Goal: Task Accomplishment & Management: Complete application form

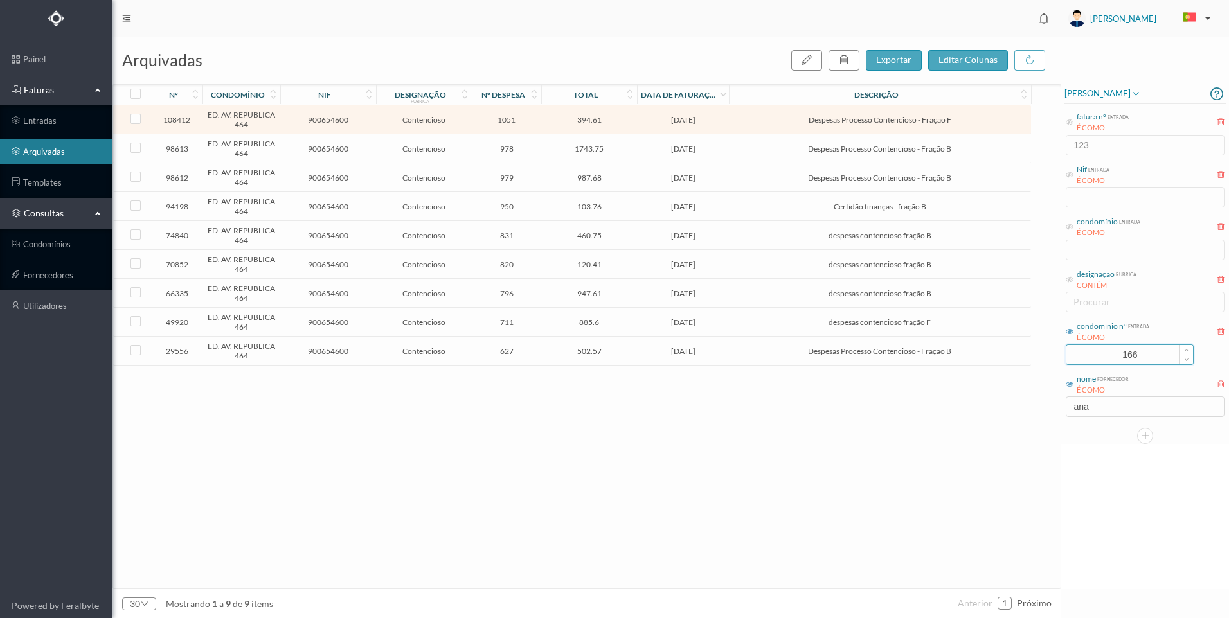
drag, startPoint x: 1136, startPoint y: 355, endPoint x: 1095, endPoint y: 353, distance: 40.5
click at [1095, 353] on input "166" at bounding box center [1129, 354] width 127 height 19
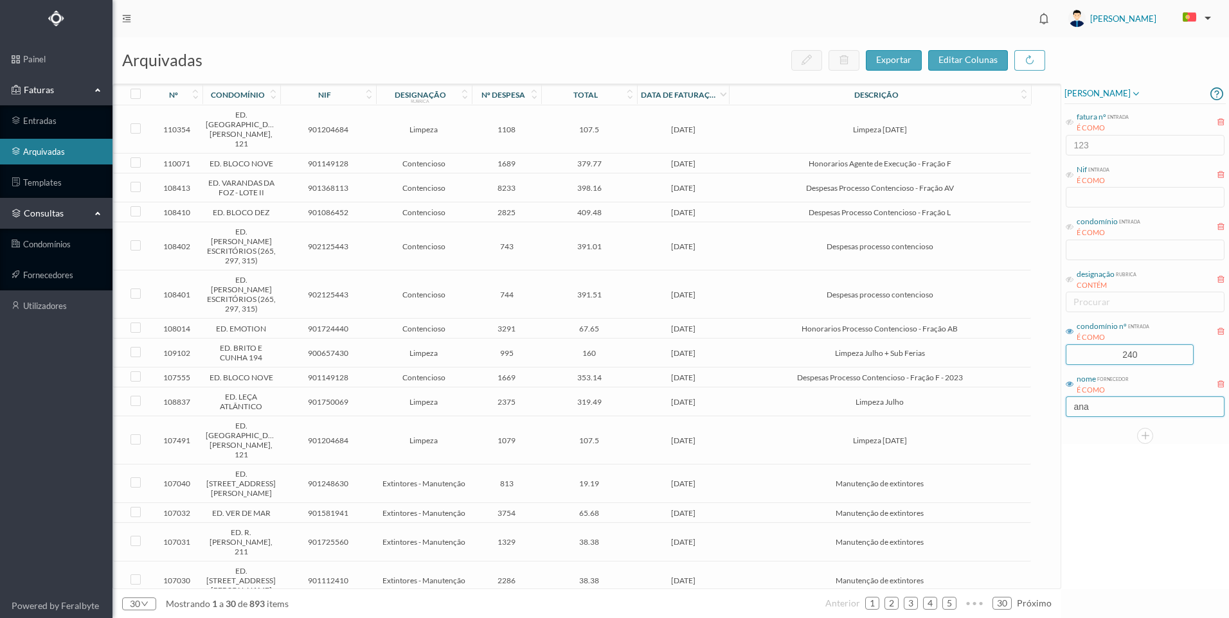
type input "240"
drag, startPoint x: 1098, startPoint y: 413, endPoint x: 1061, endPoint y: 402, distance: 38.8
click at [1061, 402] on div "arquivadas exportar editar colunas nº condomínio nif designação rubrica nº desp…" at bounding box center [670, 327] width 1116 height 581
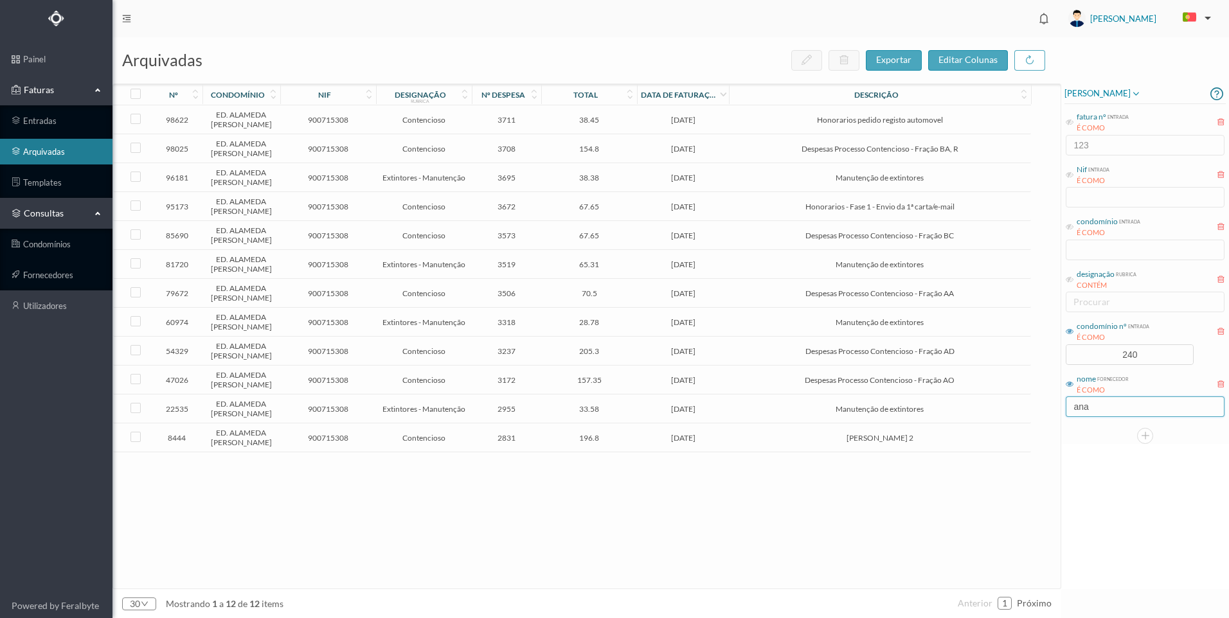
type input "a"
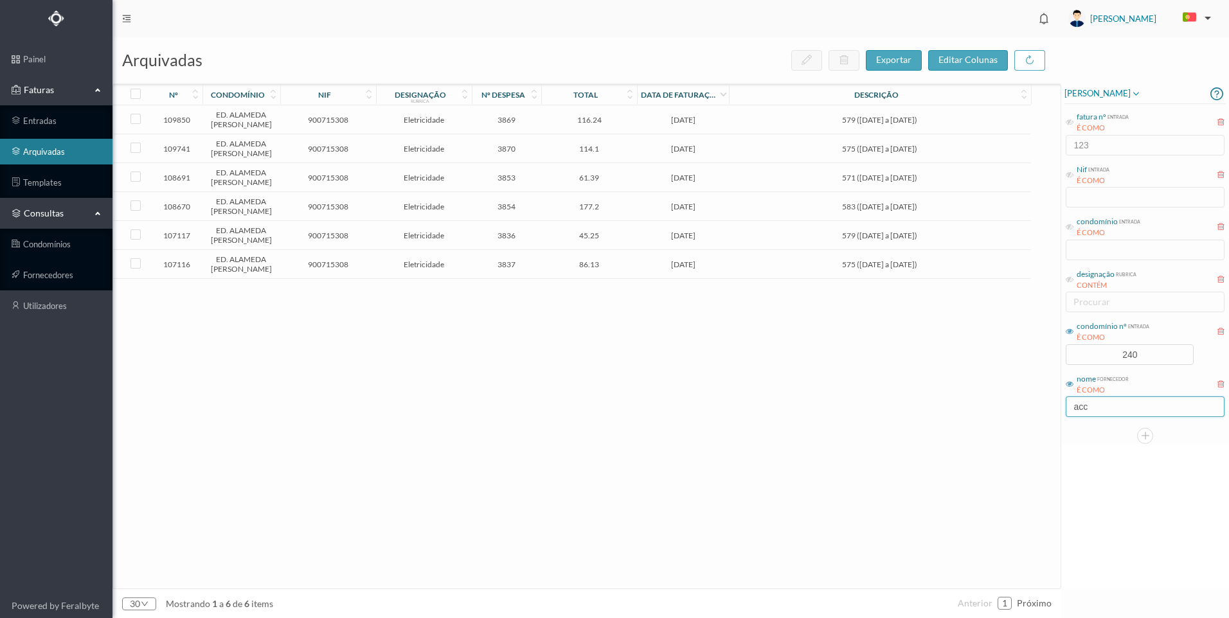
type input "acc"
click at [760, 250] on td "579 ([DATE] a [DATE])" at bounding box center [879, 235] width 301 height 29
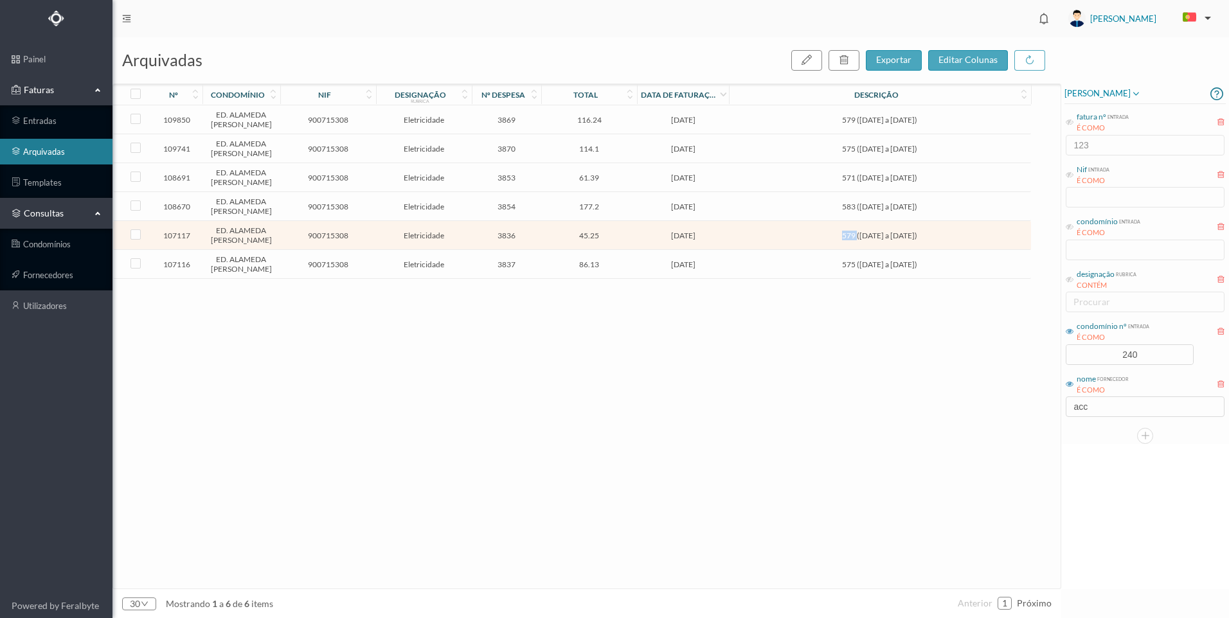
click at [760, 250] on td "579 ([DATE] a [DATE])" at bounding box center [879, 235] width 301 height 29
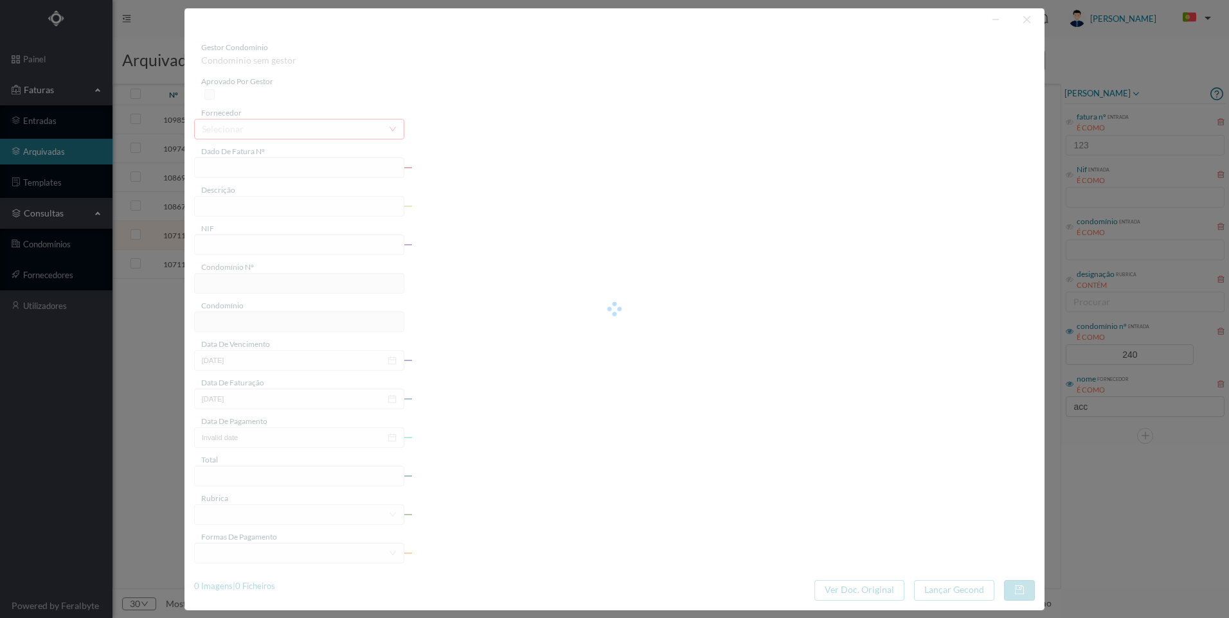
type input "FT P25/030244"
type input "579 ([DATE] a [DATE])"
type input "900715308"
type input "[DATE]"
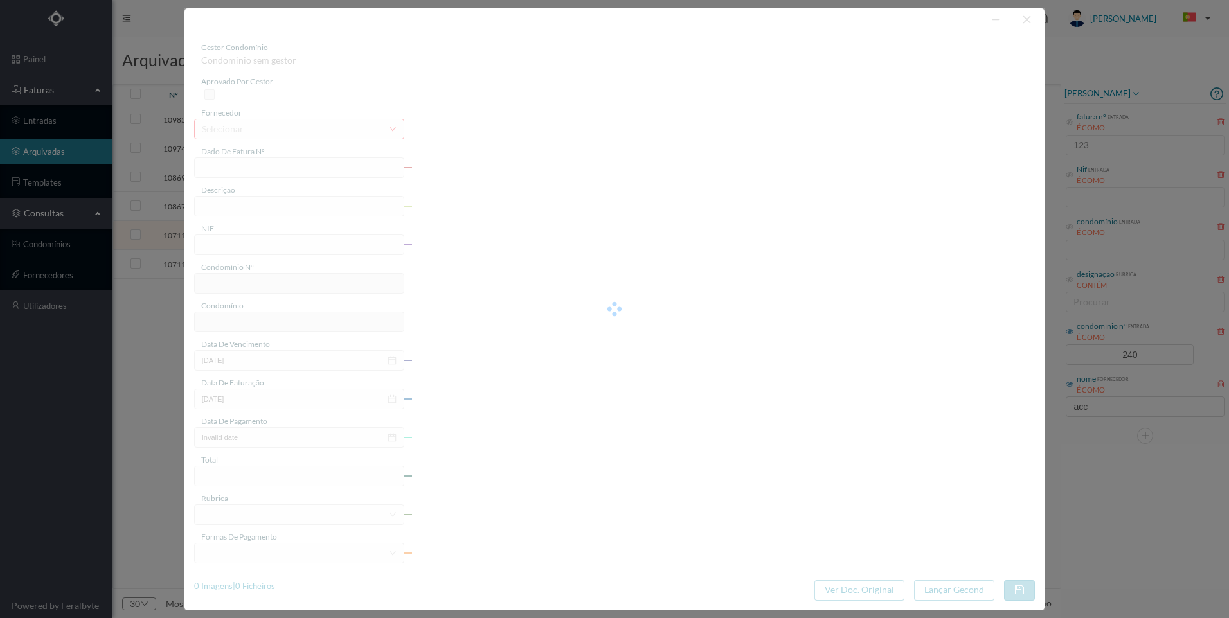
type input "[DATE]"
type input "45.25"
type input "240"
type input "ED. ALAMEDA [PERSON_NAME]"
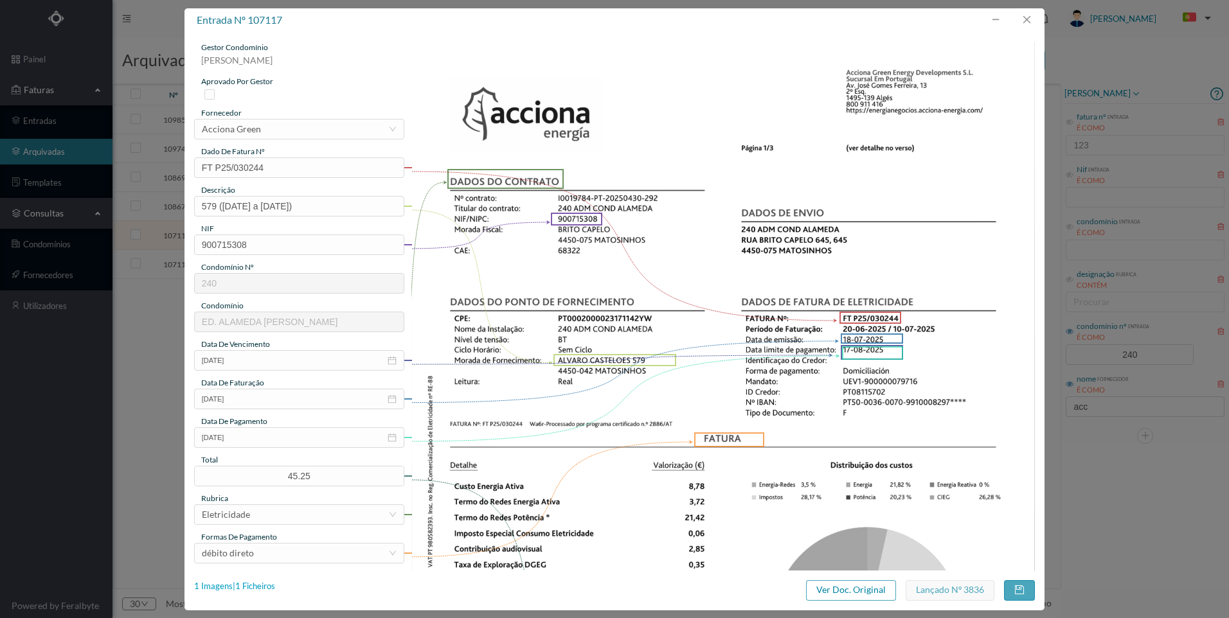
click at [258, 587] on div "1 Imagens | 1 Ficheiros" at bounding box center [234, 586] width 81 height 13
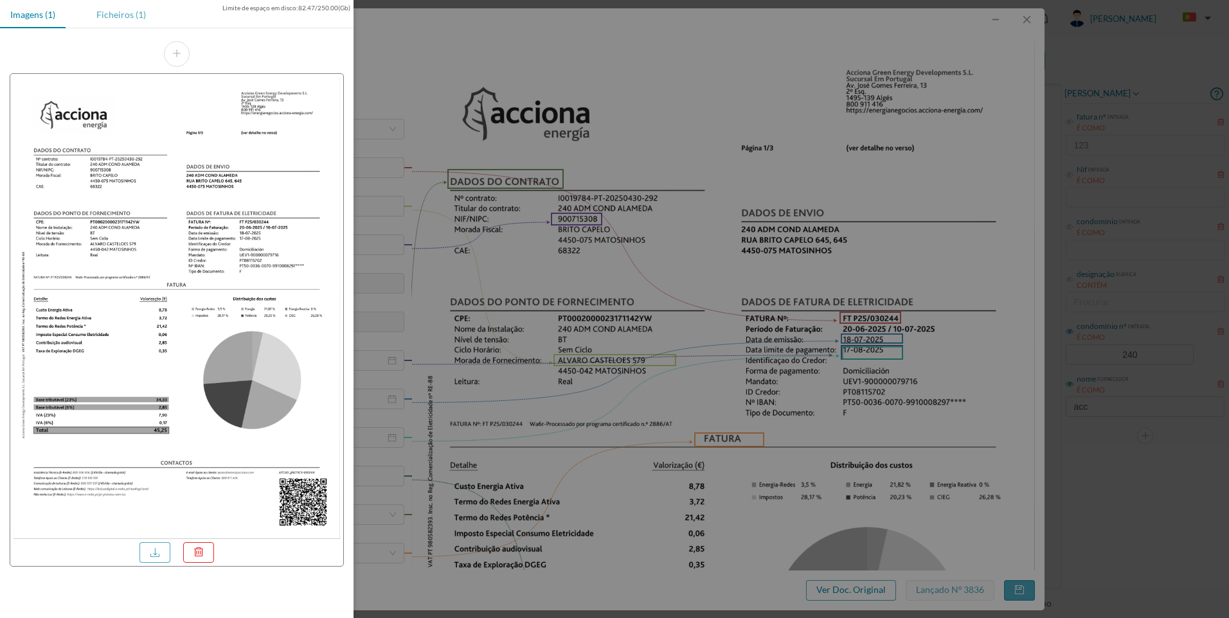
click at [111, 16] on div "Ficheiros (1)" at bounding box center [121, 14] width 70 height 29
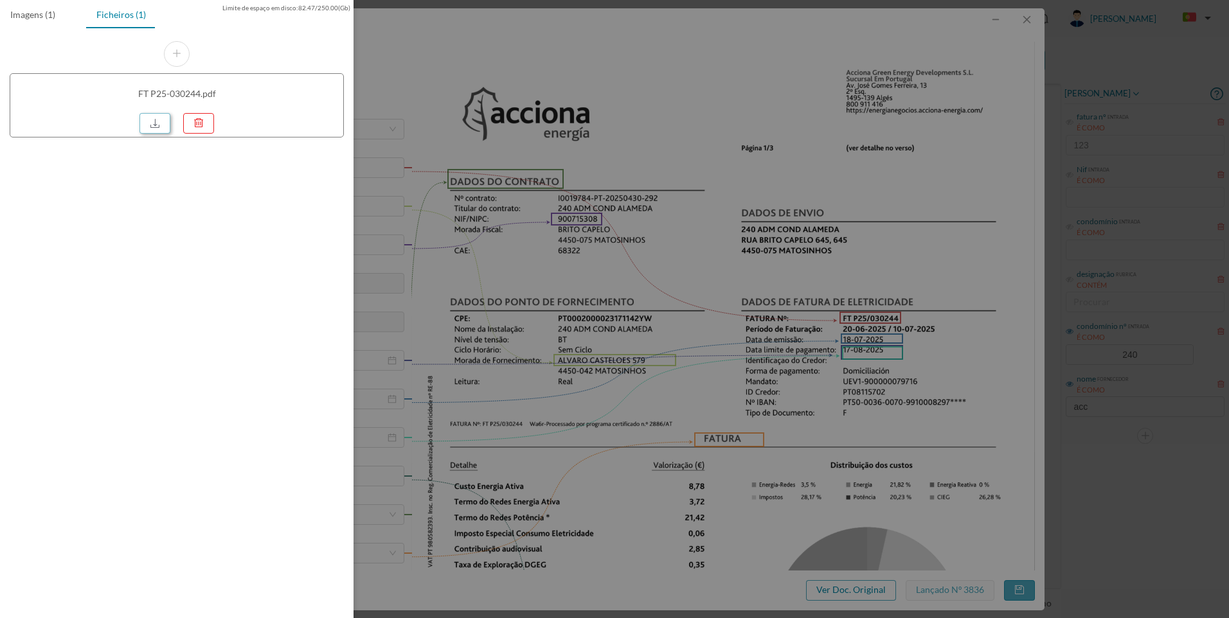
click at [148, 123] on link at bounding box center [154, 123] width 31 height 21
click at [685, 103] on div at bounding box center [614, 309] width 1229 height 618
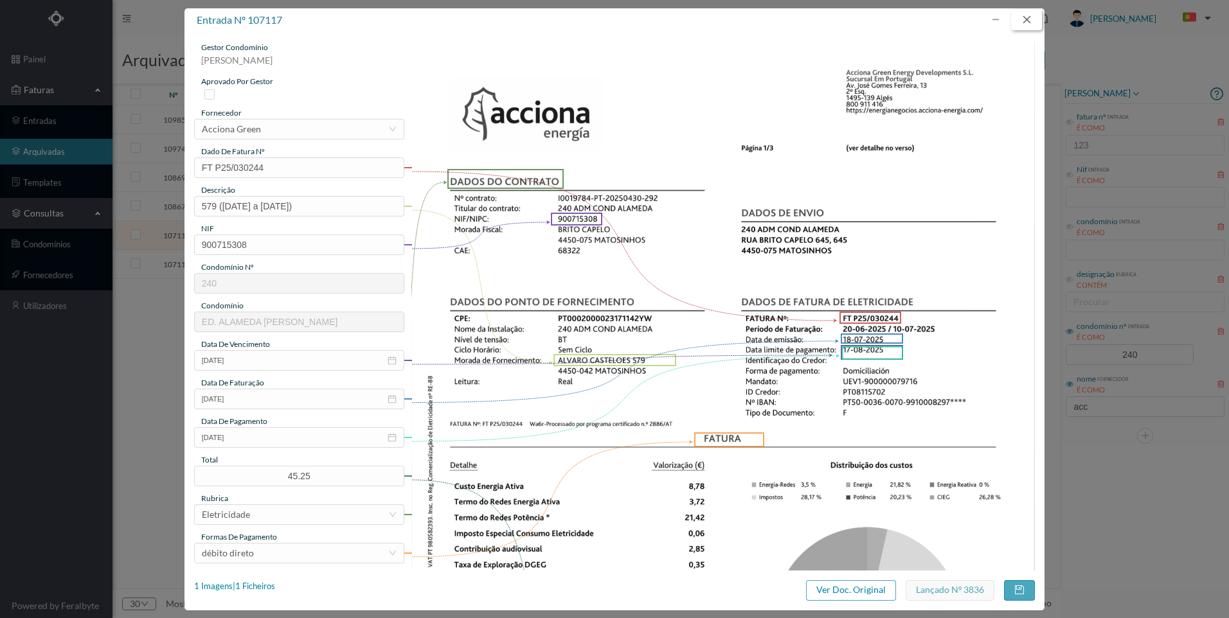
click at [1030, 21] on button "button" at bounding box center [1026, 20] width 31 height 21
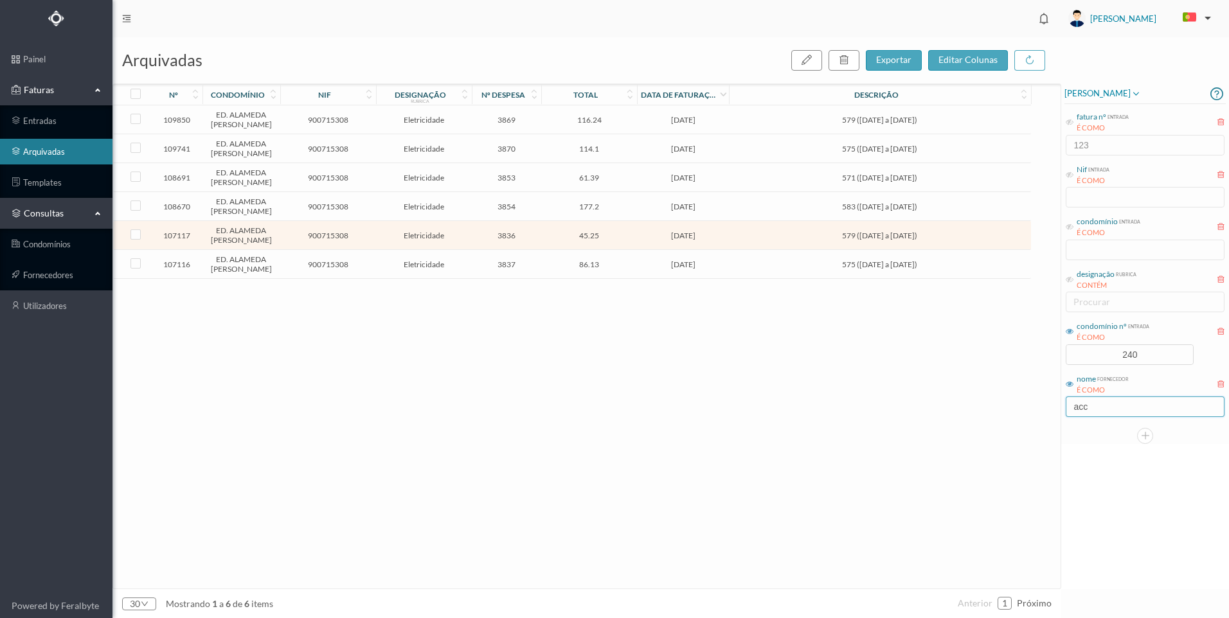
drag, startPoint x: 1112, startPoint y: 414, endPoint x: 1052, endPoint y: 405, distance: 60.4
click at [1052, 405] on div "arquivadas exportar editar colunas nº condomínio nif designação rubrica nº desp…" at bounding box center [670, 327] width 1116 height 581
type input "endesa"
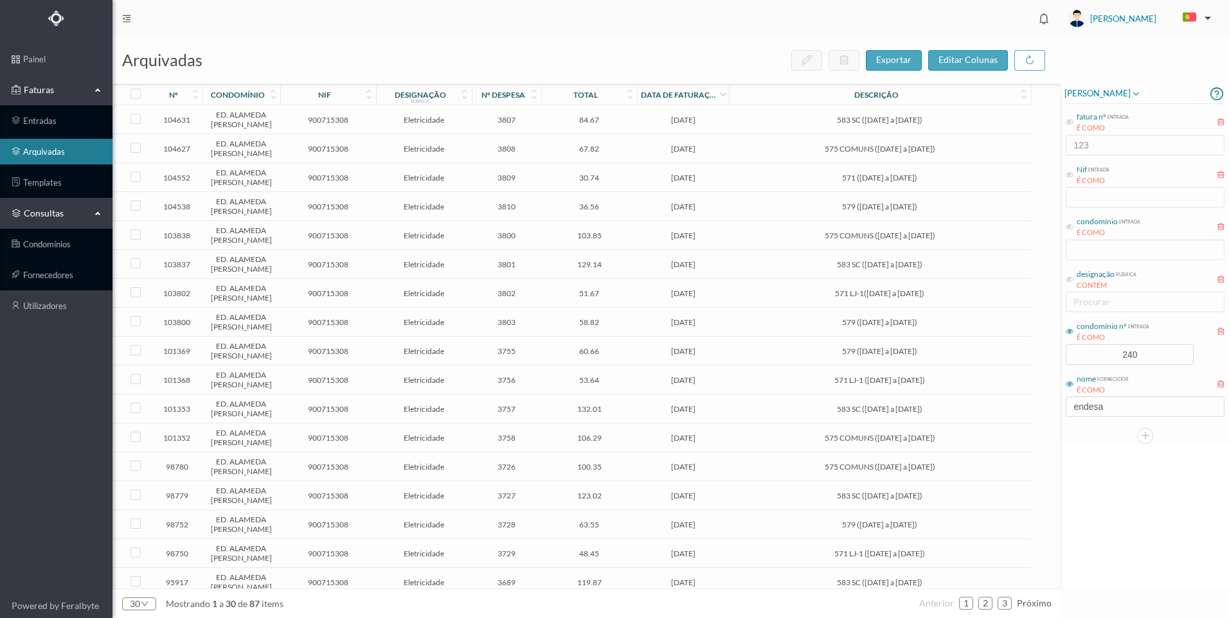
click at [818, 211] on span "579 ([DATE] a [DATE])" at bounding box center [879, 207] width 295 height 10
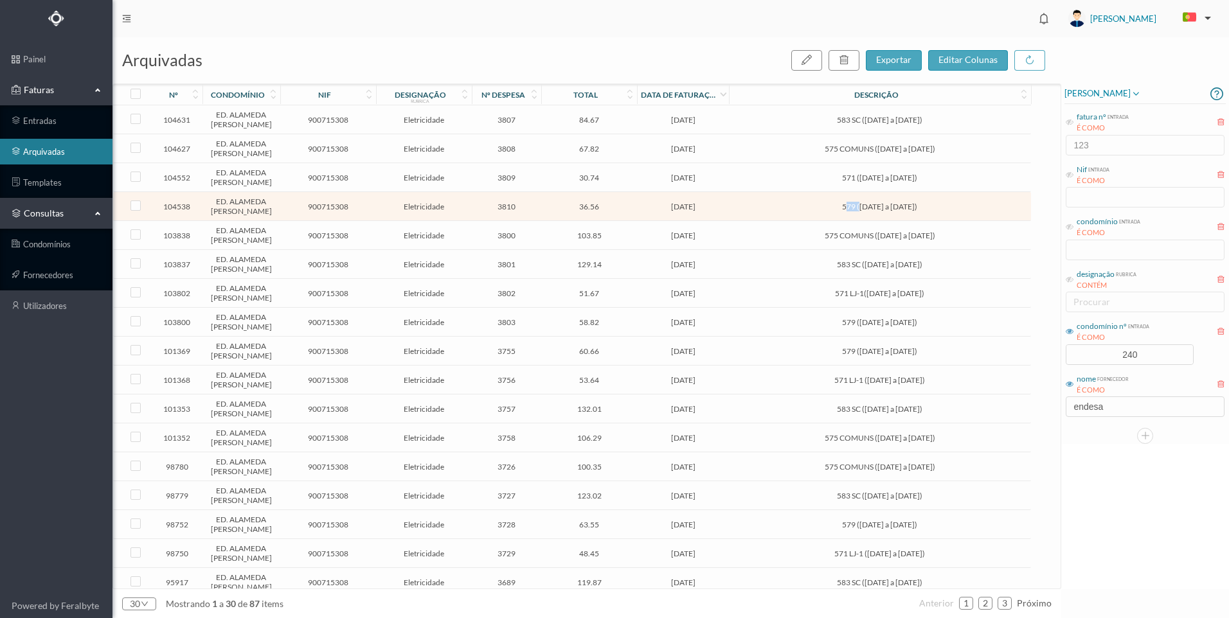
click at [818, 211] on span "579 ([DATE] a [DATE])" at bounding box center [879, 207] width 295 height 10
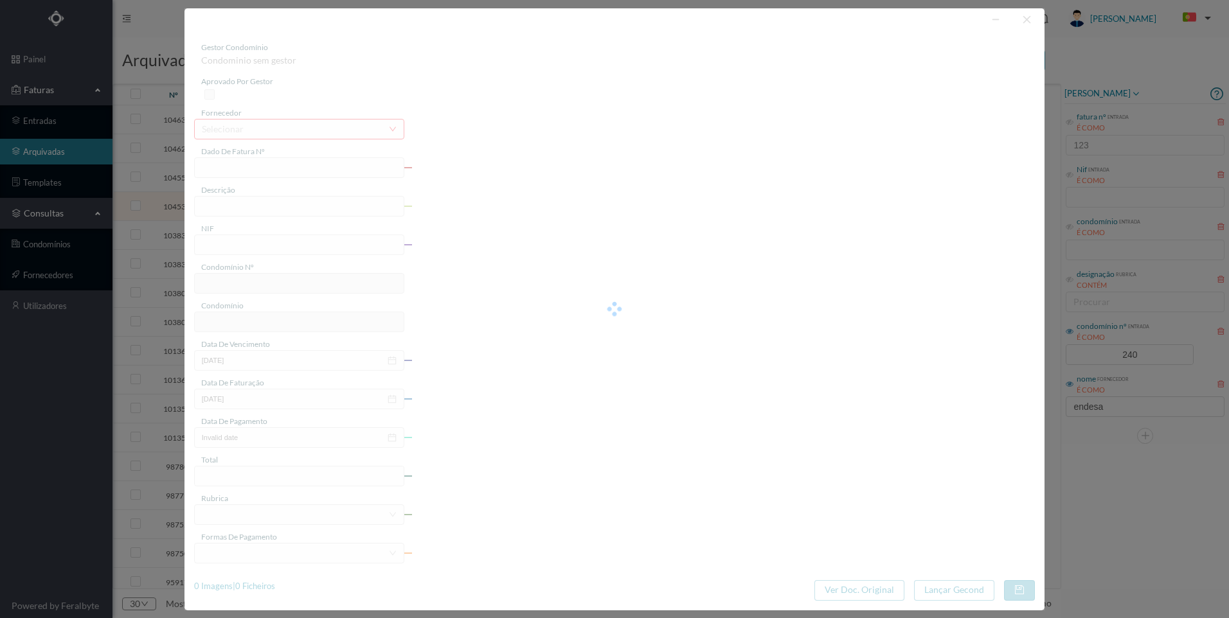
type input "FAC 0290312025/0081172924"
type input "579 ([DATE] a [DATE])"
type input "900715308"
type input "[DATE]"
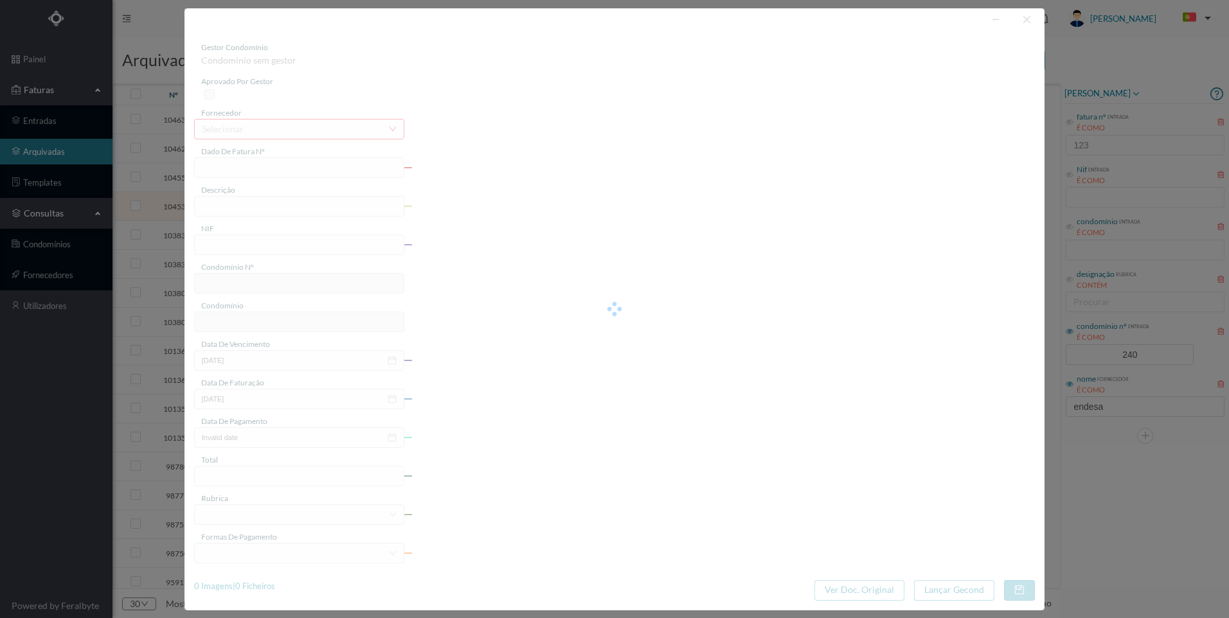
type input "[DATE]"
type input "36.56"
type input "240"
type input "ED. ALAMEDA [PERSON_NAME]"
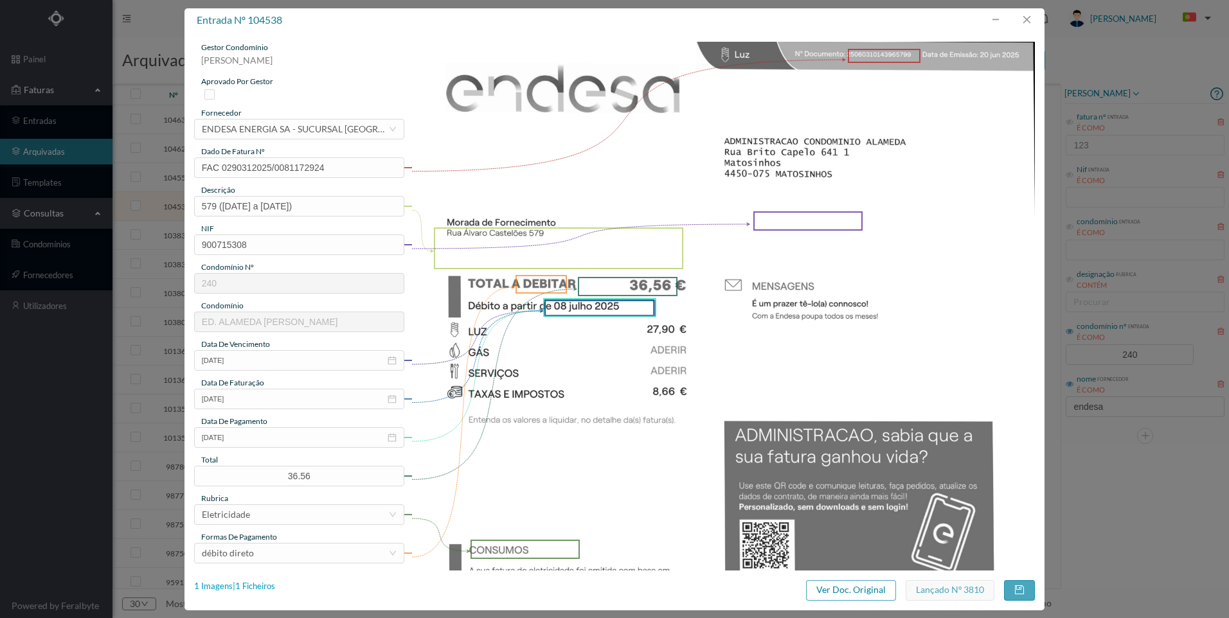
click at [262, 586] on div "1 Imagens | 1 Ficheiros" at bounding box center [234, 586] width 81 height 13
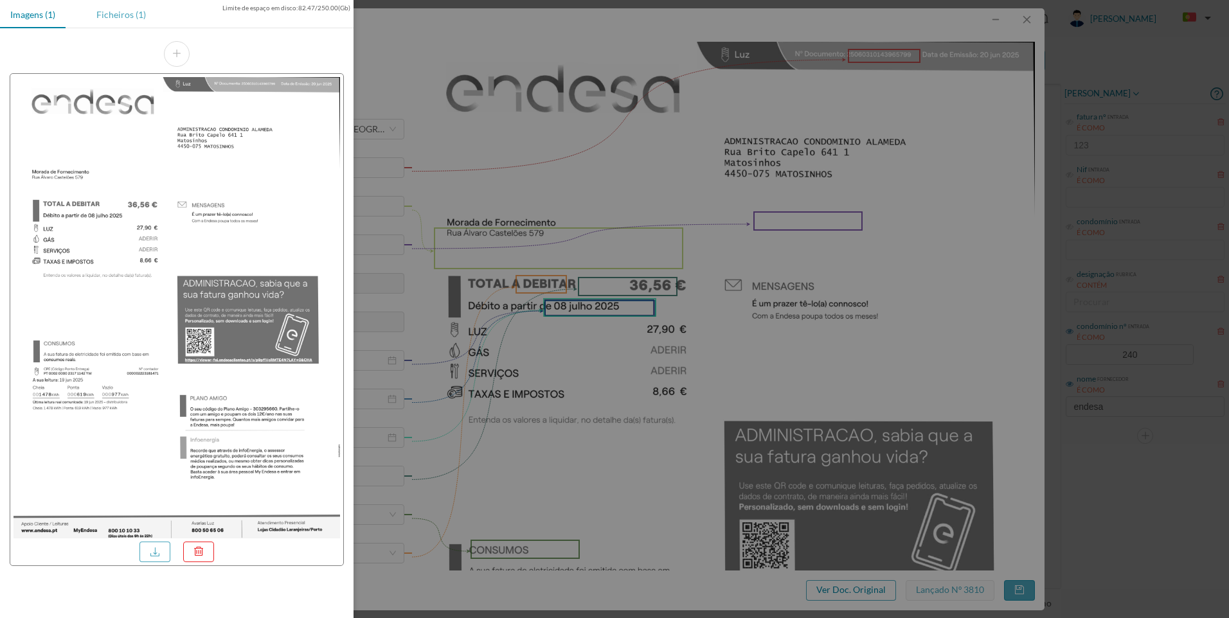
drag, startPoint x: 132, startPoint y: 13, endPoint x: 132, endPoint y: 23, distance: 9.7
click at [132, 14] on div "Ficheiros (1)" at bounding box center [121, 14] width 70 height 29
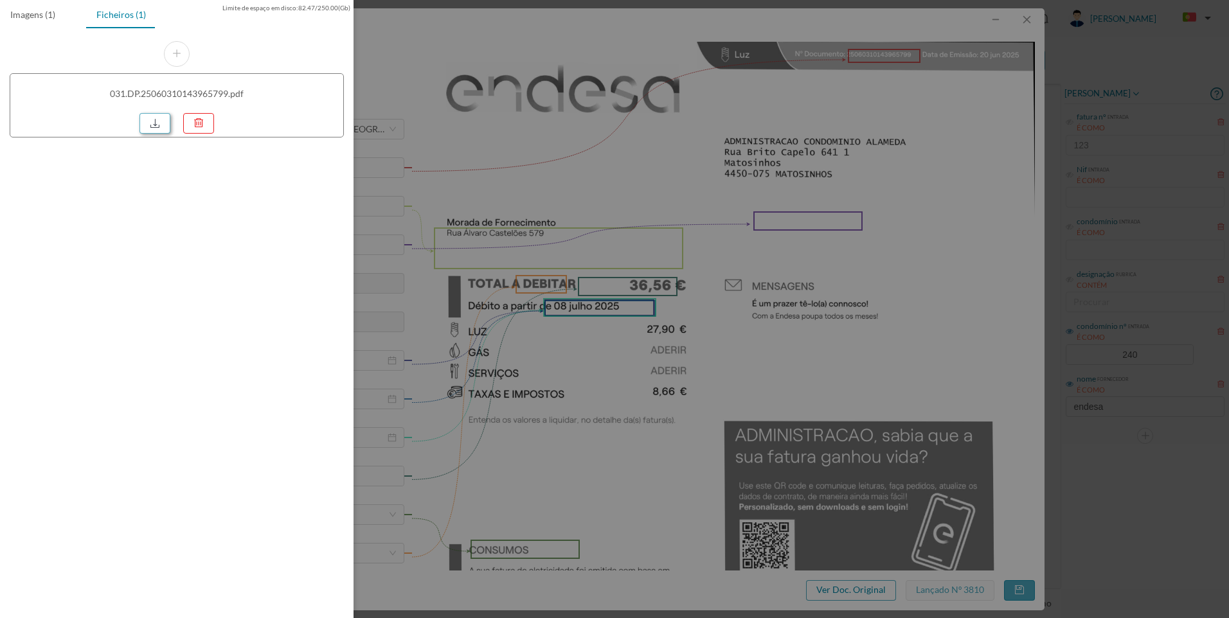
drag, startPoint x: 158, startPoint y: 139, endPoint x: 158, endPoint y: 131, distance: 7.7
click at [158, 136] on div "031.DP.25060310143965799.pdf" at bounding box center [176, 89] width 353 height 122
click at [159, 130] on link at bounding box center [154, 123] width 31 height 21
drag, startPoint x: 987, startPoint y: 140, endPoint x: 1002, endPoint y: 85, distance: 57.4
click at [987, 138] on div at bounding box center [614, 309] width 1229 height 618
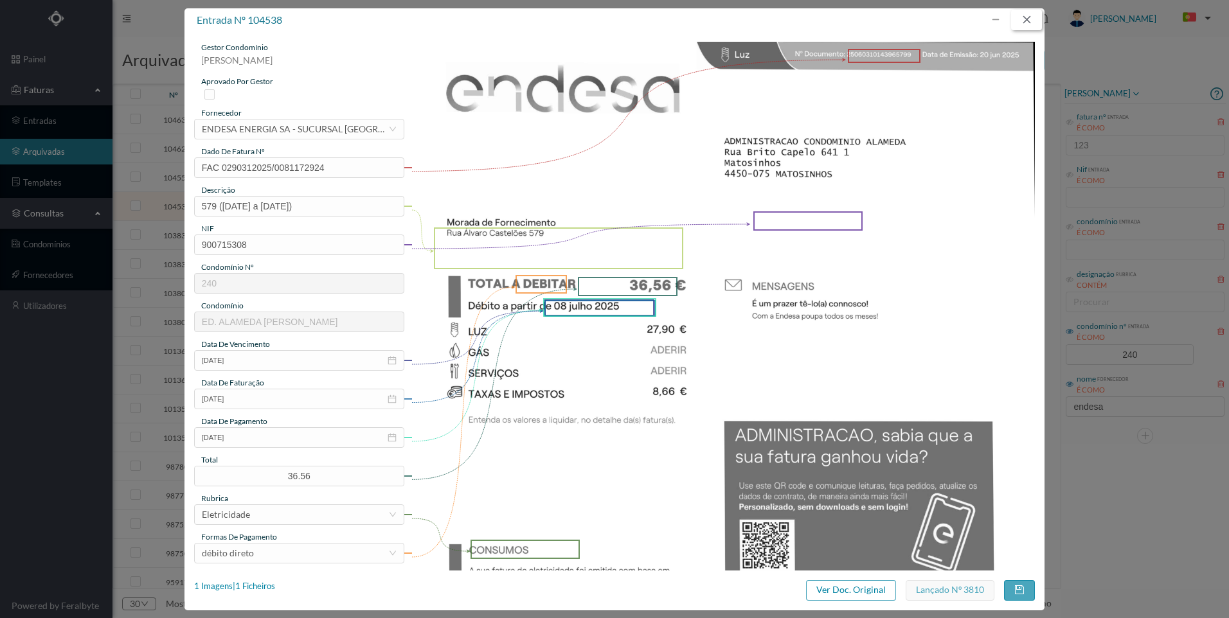
click at [1032, 19] on button "button" at bounding box center [1026, 20] width 31 height 21
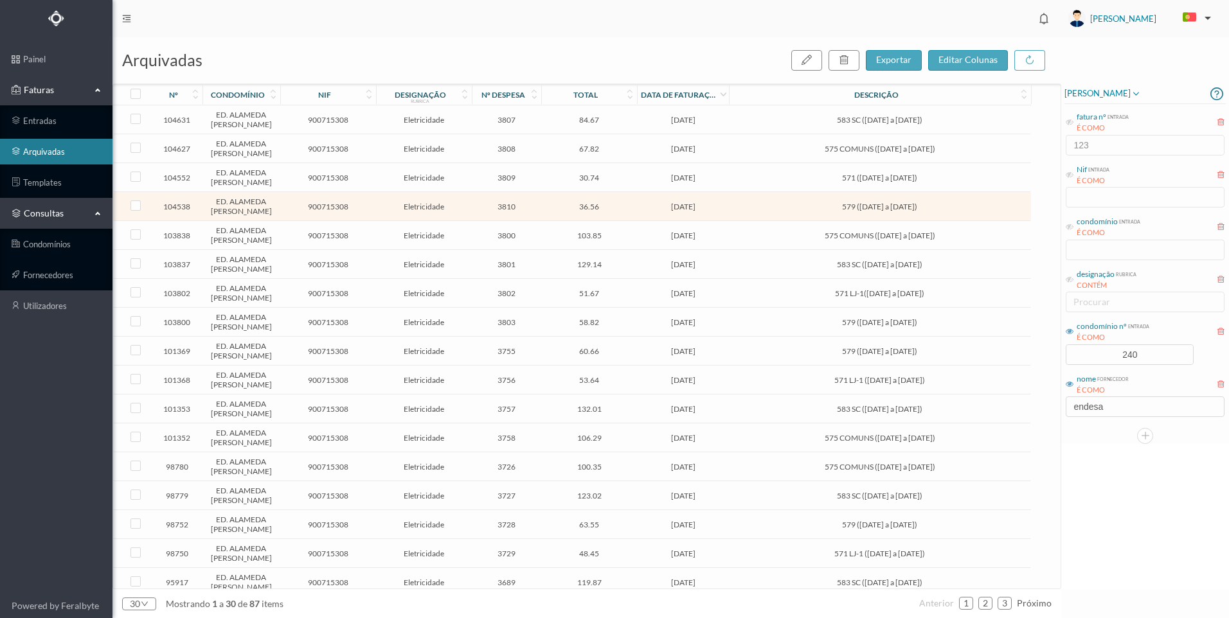
click at [857, 337] on td "579 ([DATE] a [DATE])" at bounding box center [879, 322] width 301 height 29
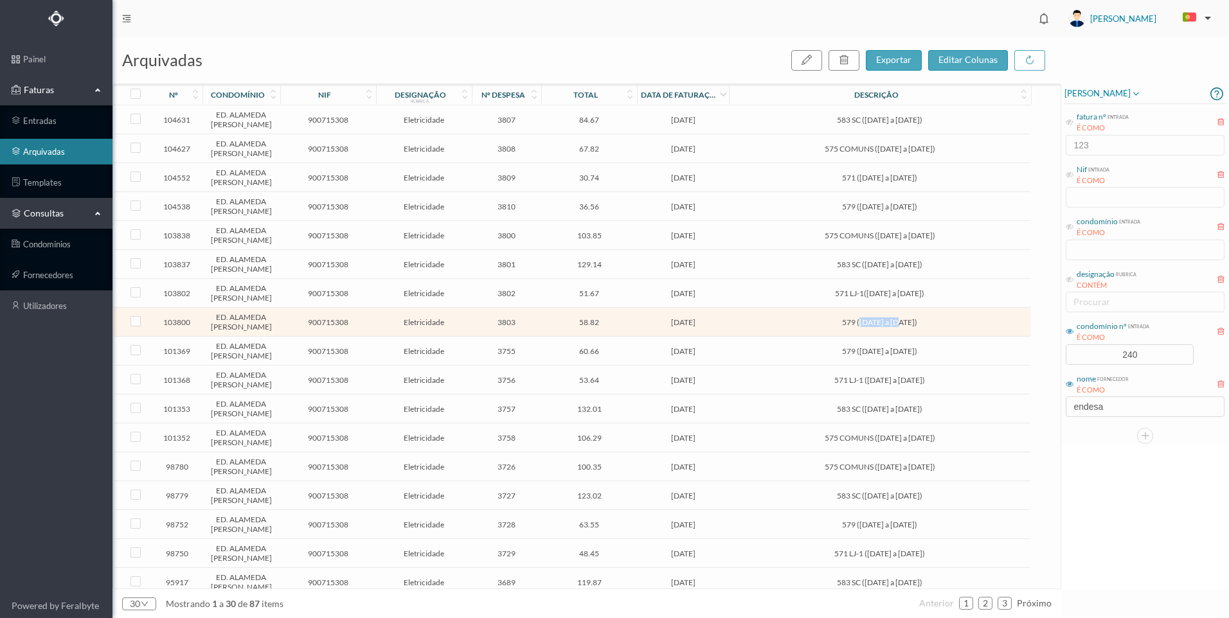
click at [857, 337] on td "579 ([DATE] a [DATE])" at bounding box center [879, 322] width 301 height 29
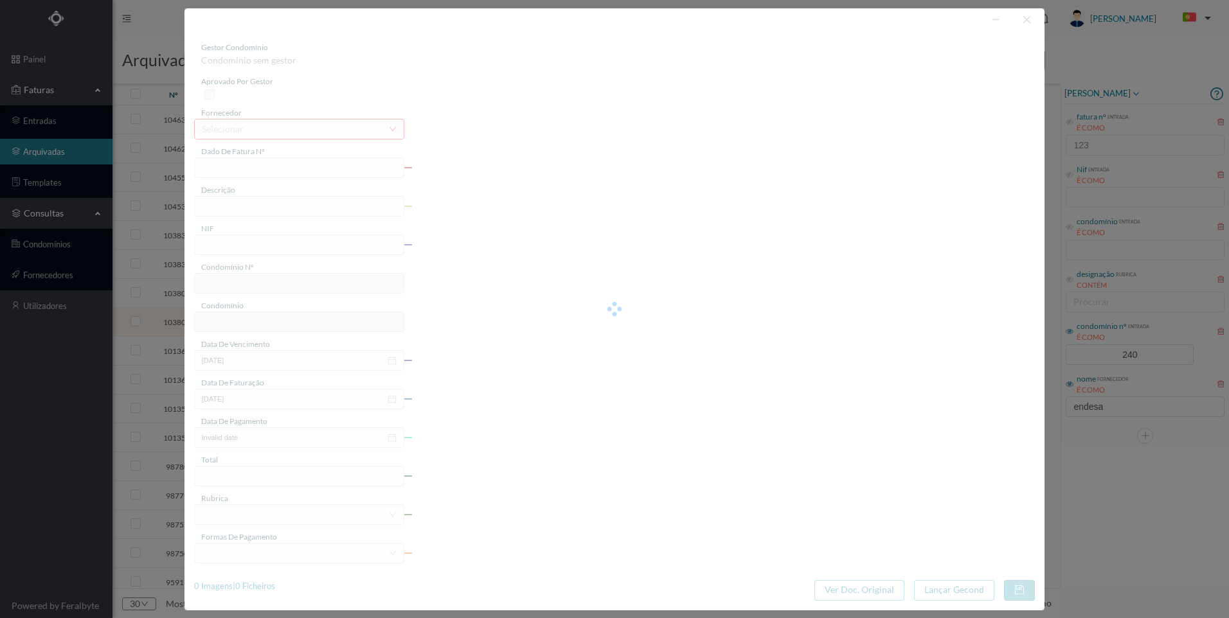
type input "FAC 0290312025/0081159688"
type input "579 ([DATE] a [DATE])"
type input "900715308"
type input "[DATE]"
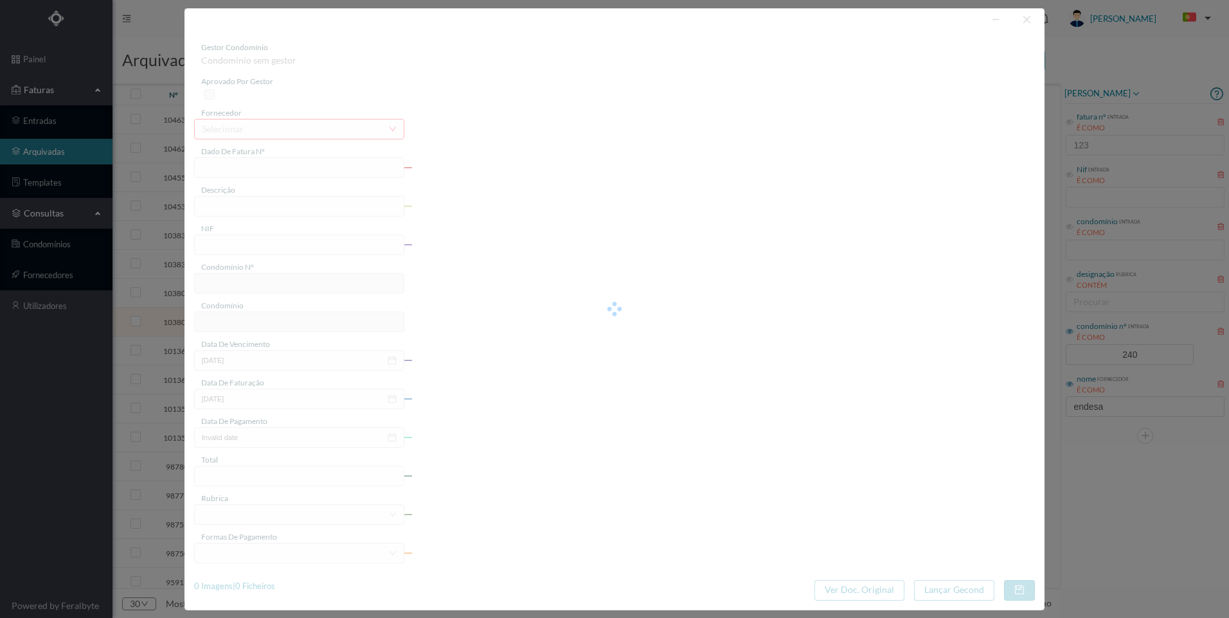
type input "[DATE]"
type input "58.82"
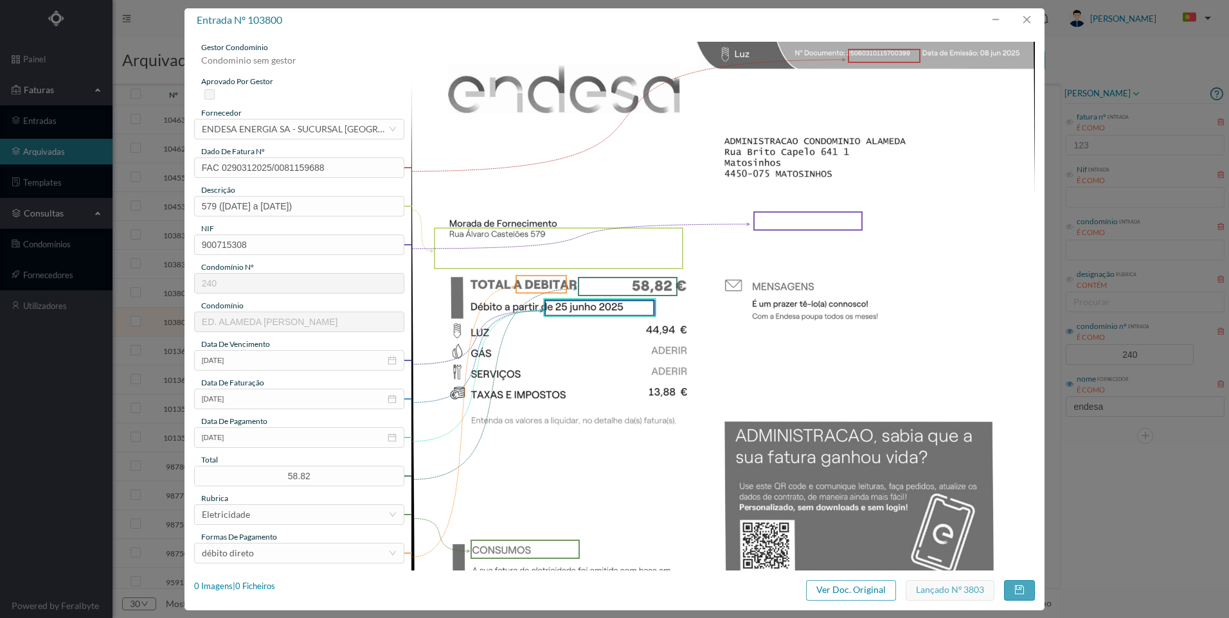
type input "240"
type input "ED. ALAMEDA [PERSON_NAME]"
click at [252, 584] on div "1 Imagens | 1 Ficheiros" at bounding box center [234, 586] width 81 height 13
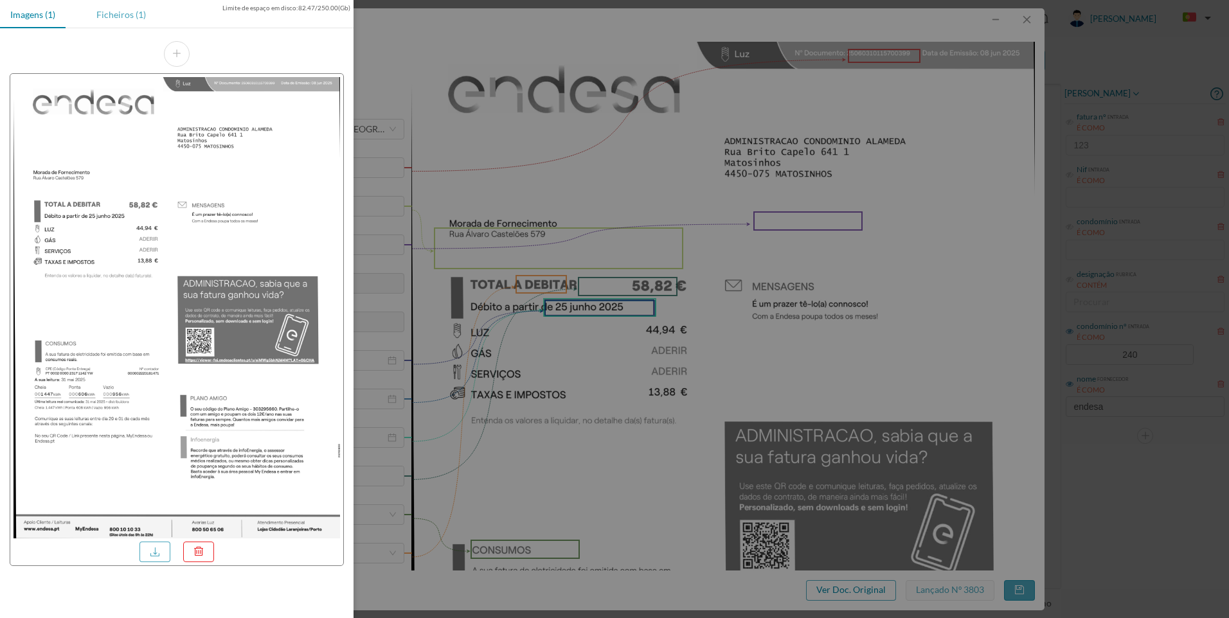
click at [128, 12] on div "Ficheiros (1)" at bounding box center [121, 14] width 70 height 29
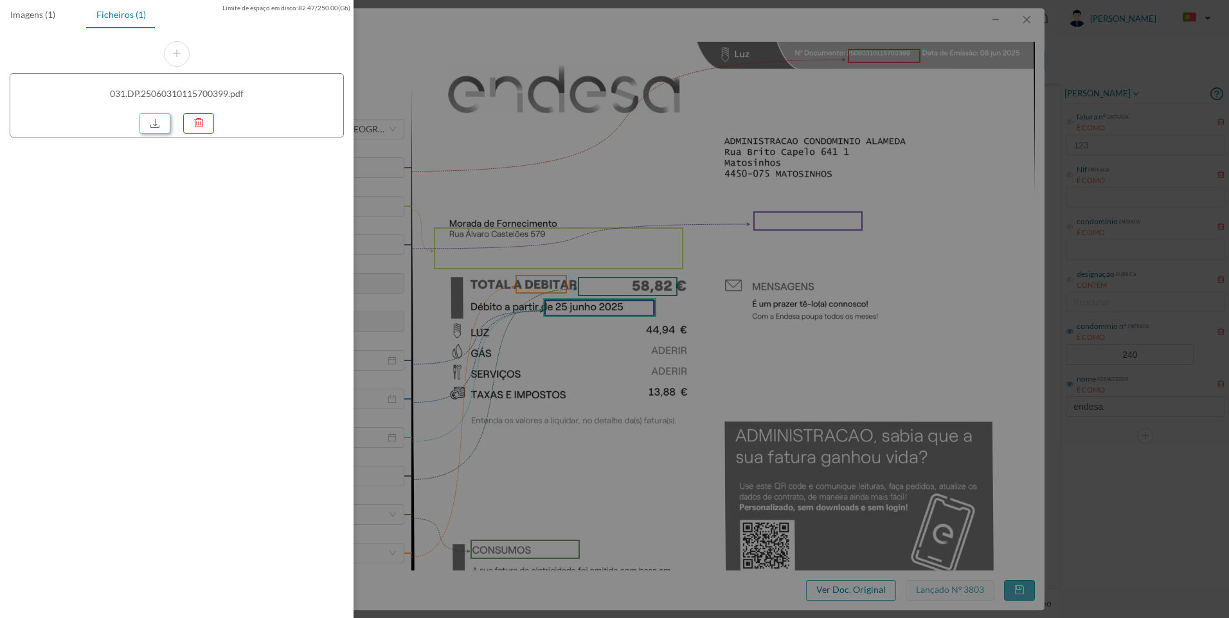
click at [150, 115] on link at bounding box center [154, 123] width 31 height 21
click at [1065, 273] on div at bounding box center [614, 309] width 1229 height 618
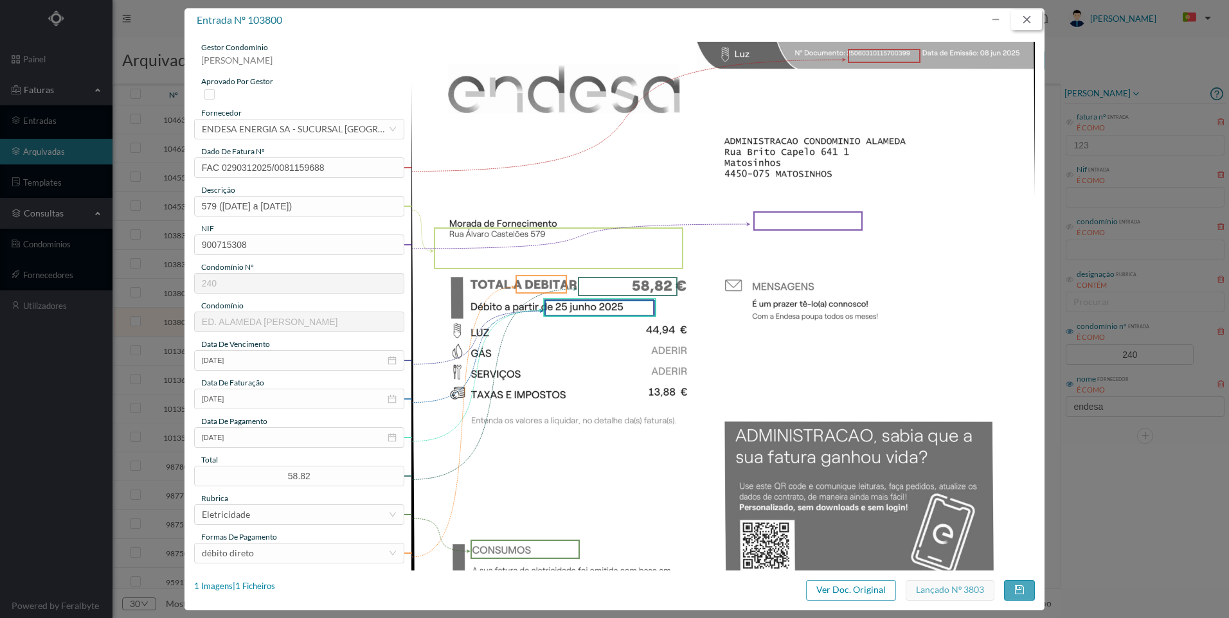
drag, startPoint x: 1026, startPoint y: 20, endPoint x: 1030, endPoint y: 75, distance: 54.7
click at [1027, 21] on button "button" at bounding box center [1026, 20] width 31 height 21
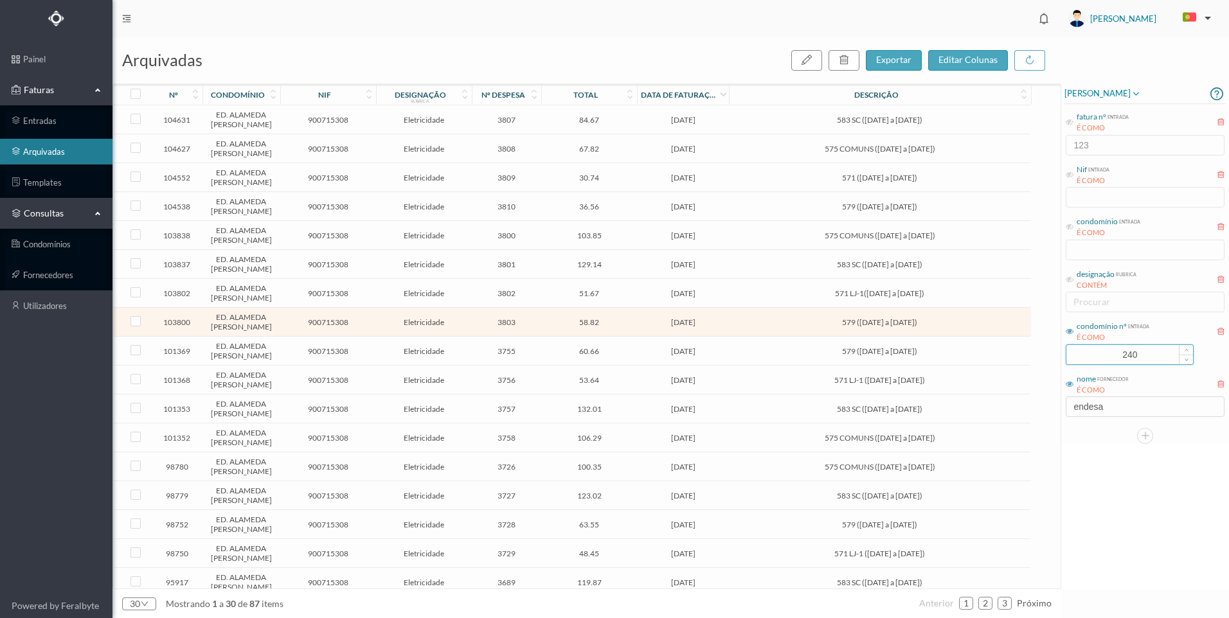
drag, startPoint x: 1145, startPoint y: 359, endPoint x: 1088, endPoint y: 357, distance: 56.6
click at [1088, 357] on input "240" at bounding box center [1129, 354] width 127 height 19
click at [1135, 486] on div "[PERSON_NAME] fatura nº entrada É COMO 123 Nif entrada É COMO condomínio entrad…" at bounding box center [1145, 337] width 168 height 506
click at [1121, 403] on input "endesa" at bounding box center [1145, 407] width 159 height 21
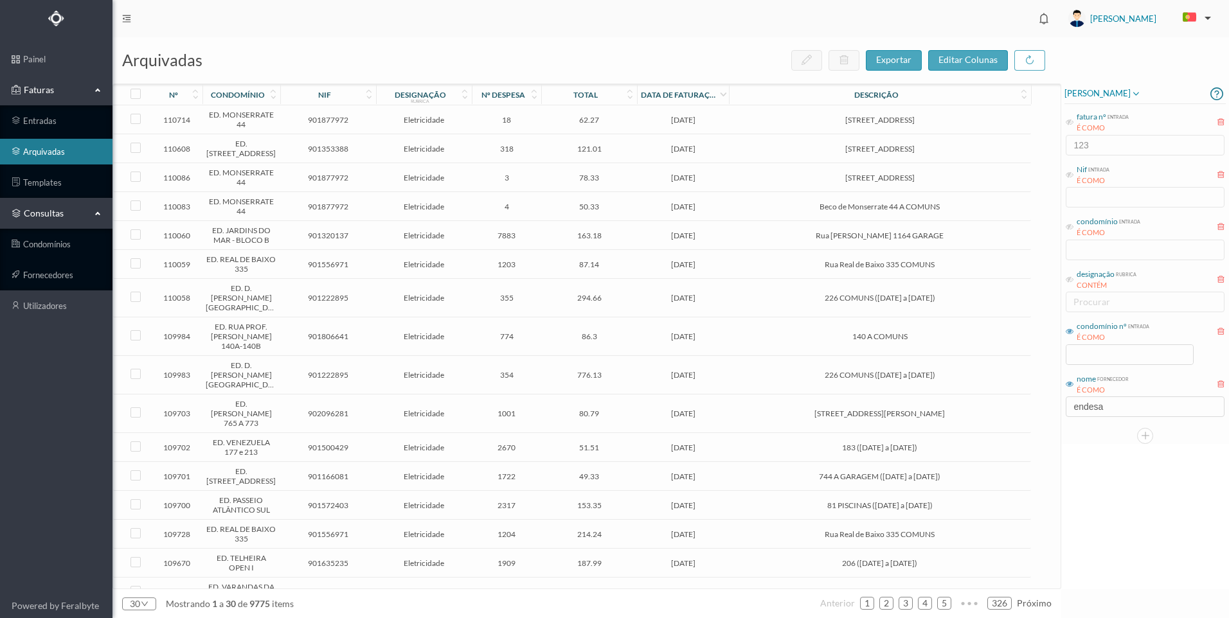
click at [1071, 332] on icon at bounding box center [1070, 332] width 8 height 8
click at [1124, 407] on input "endesa" at bounding box center [1145, 407] width 159 height 21
click at [762, 125] on td "[STREET_ADDRESS]" at bounding box center [879, 119] width 301 height 29
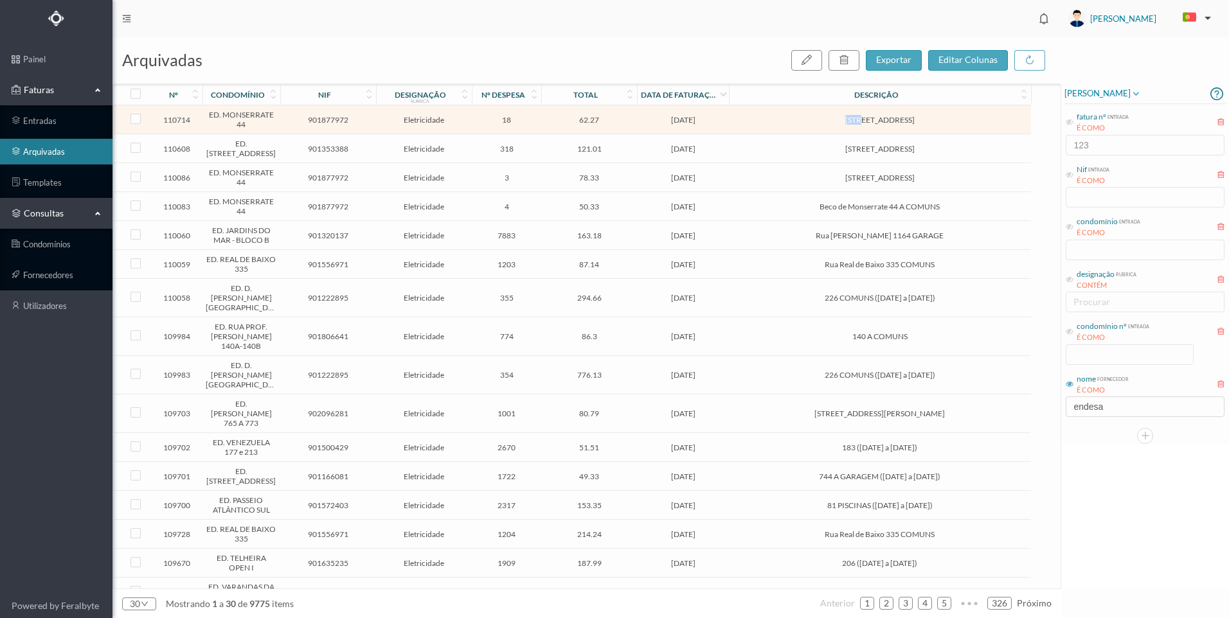
click at [762, 125] on td "[STREET_ADDRESS]" at bounding box center [879, 119] width 301 height 29
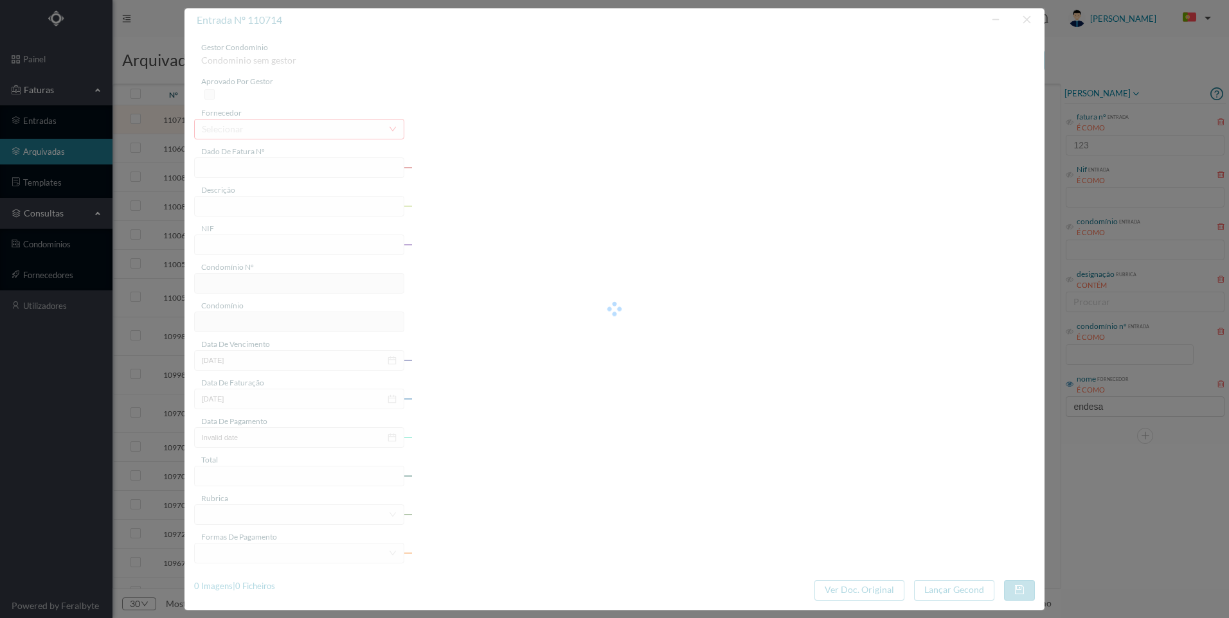
type input "FAC 0270312025/0073439538"
type input "[STREET_ADDRESS]"
type input "901877972"
type input "[DATE]"
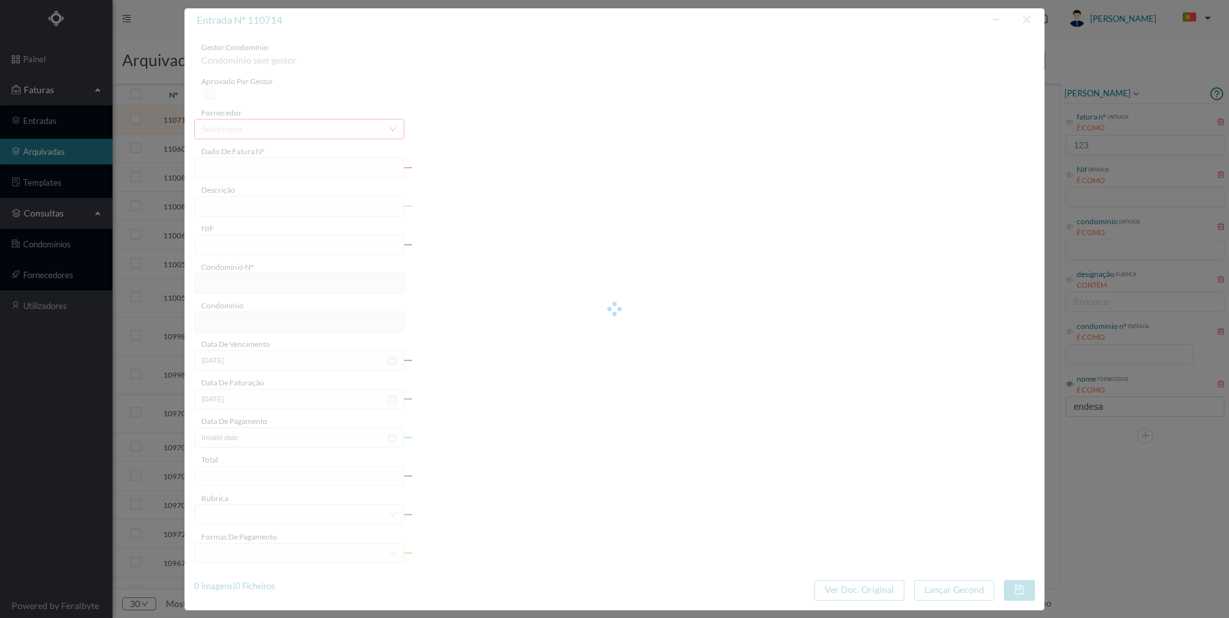
type input "[DATE]"
type input "62.27"
type input "672"
type input "ED. MONSERRATE 44"
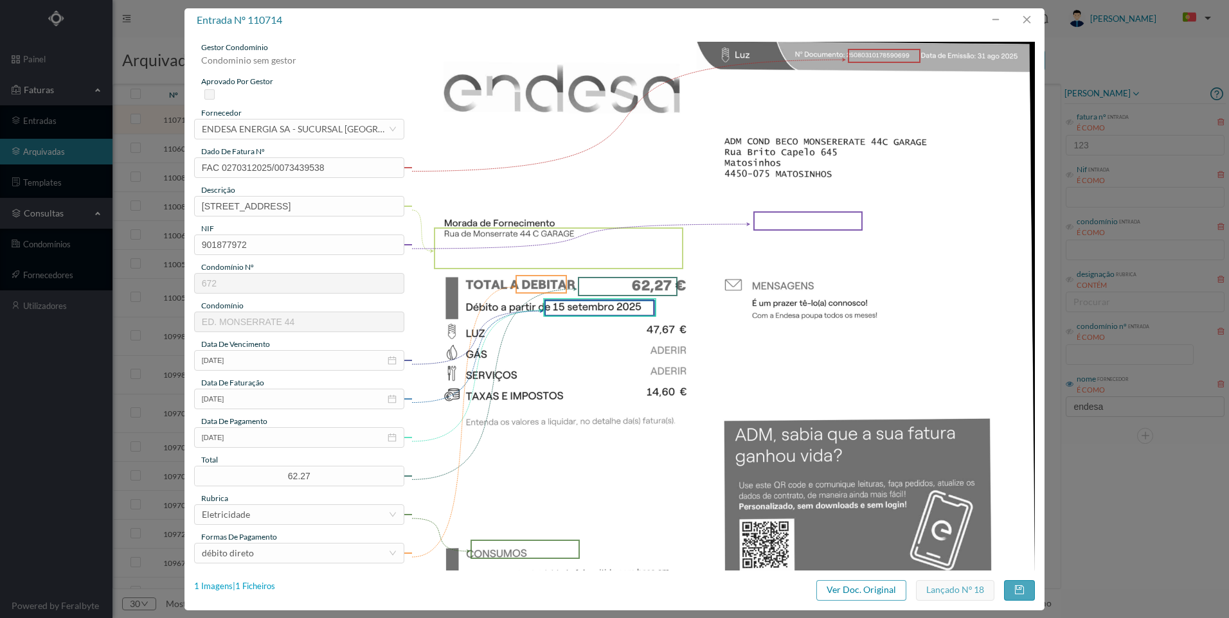
click at [270, 585] on div "1 Imagens | 1 Ficheiros" at bounding box center [234, 586] width 81 height 13
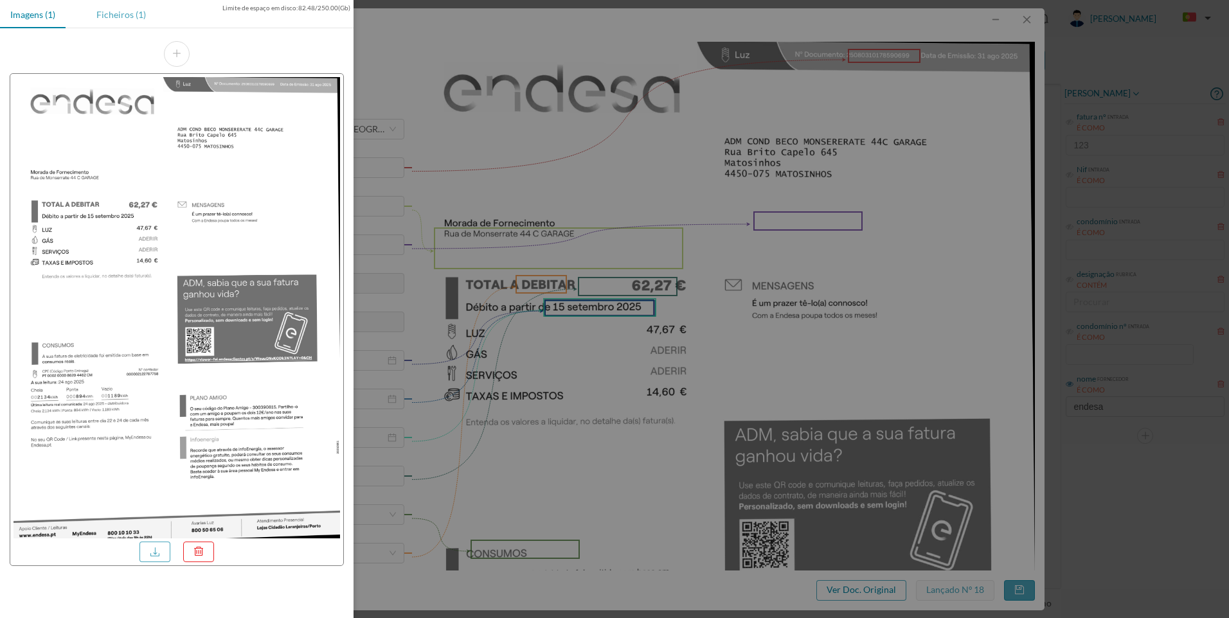
click at [125, 15] on div "Ficheiros (1)" at bounding box center [121, 14] width 70 height 29
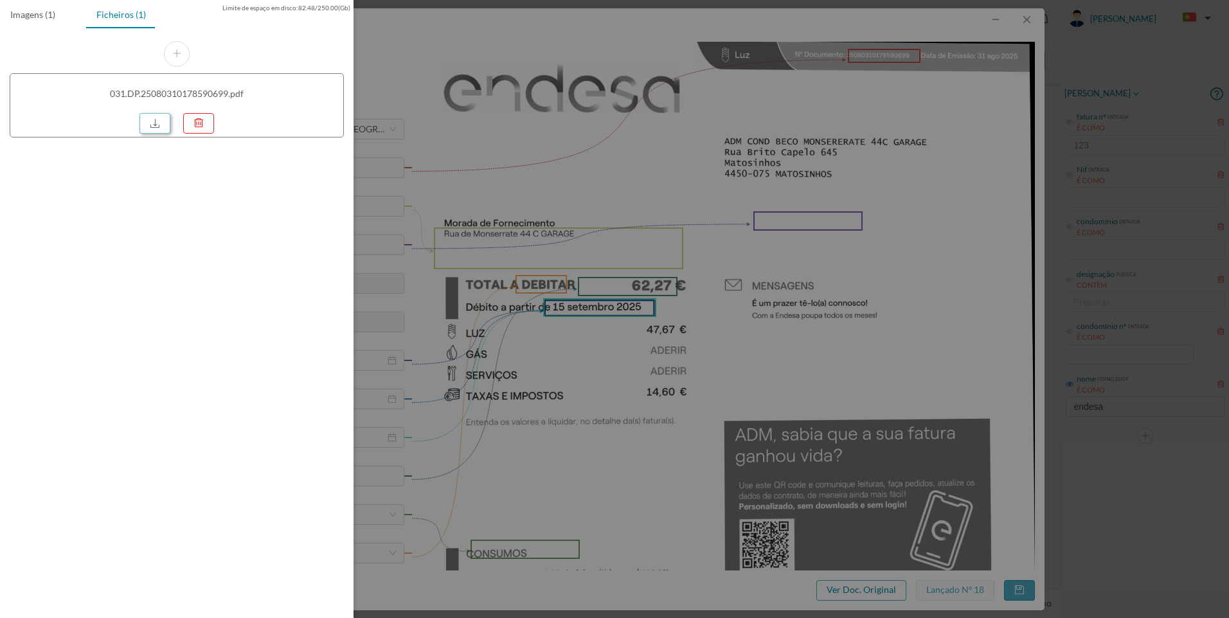
drag, startPoint x: 156, startPoint y: 121, endPoint x: 138, endPoint y: 147, distance: 31.0
click at [155, 123] on link at bounding box center [154, 123] width 31 height 21
drag, startPoint x: 831, startPoint y: 176, endPoint x: 1047, endPoint y: 4, distance: 276.2
click at [833, 176] on div at bounding box center [614, 309] width 1229 height 618
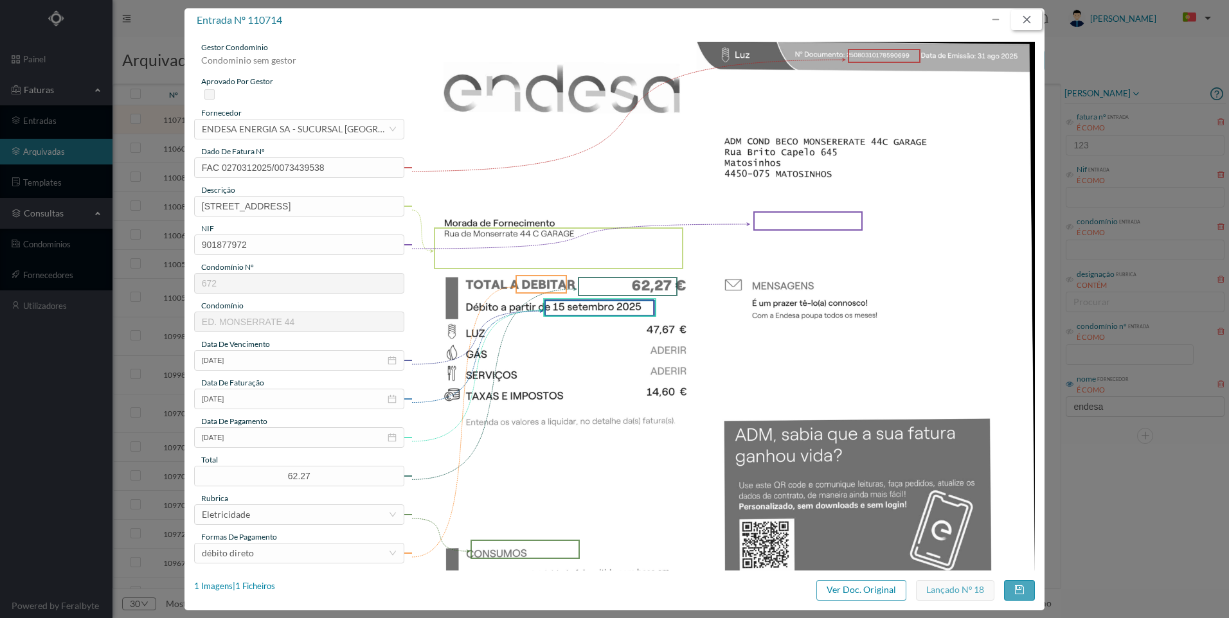
drag, startPoint x: 1028, startPoint y: 17, endPoint x: 1015, endPoint y: 34, distance: 22.0
click at [1024, 24] on button "button" at bounding box center [1026, 20] width 31 height 21
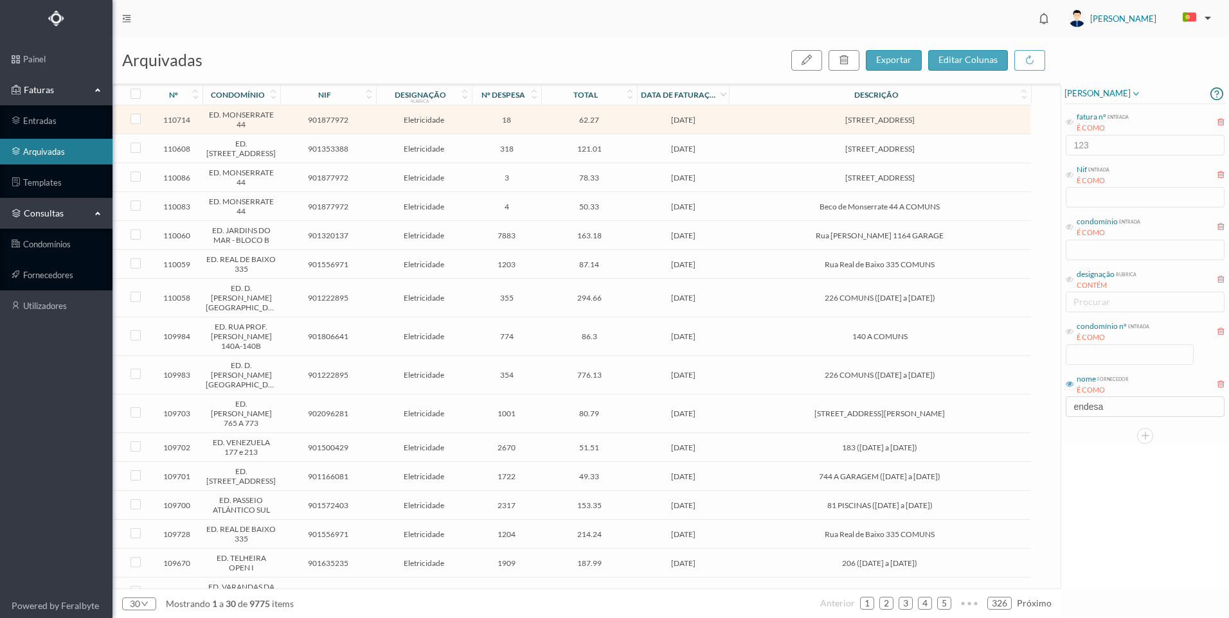
click at [651, 154] on span "[DATE]" at bounding box center [682, 149] width 85 height 10
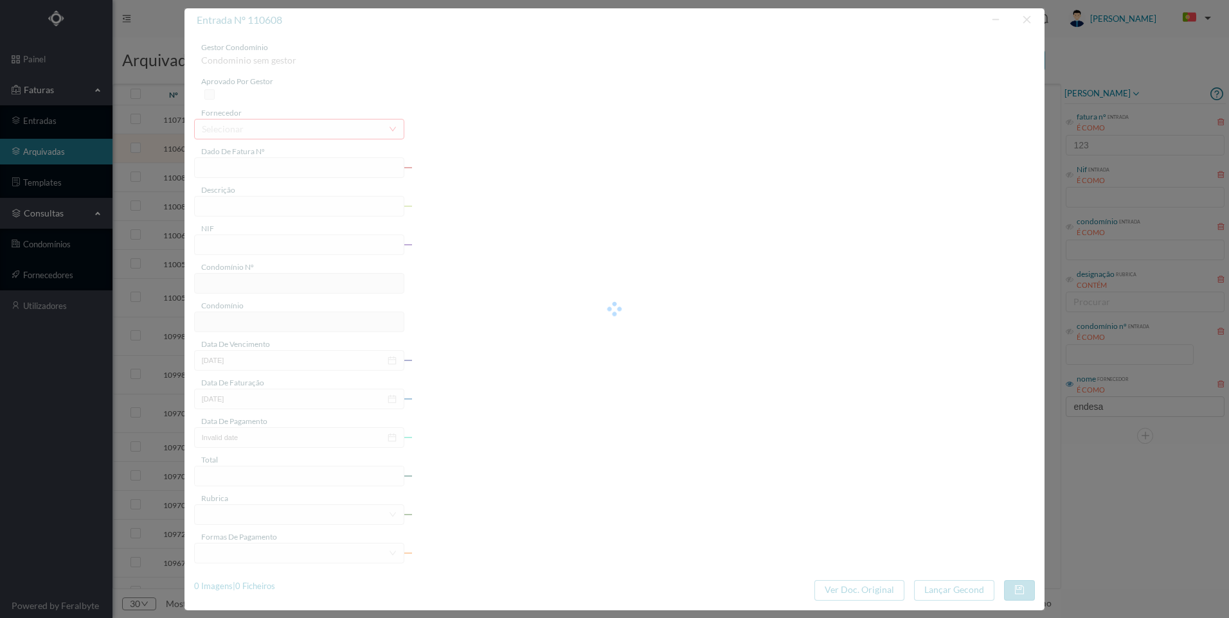
type input "FAC 0210312025/0049495329"
type input "[STREET_ADDRESS]"
type input "901353388"
type input "[DATE]"
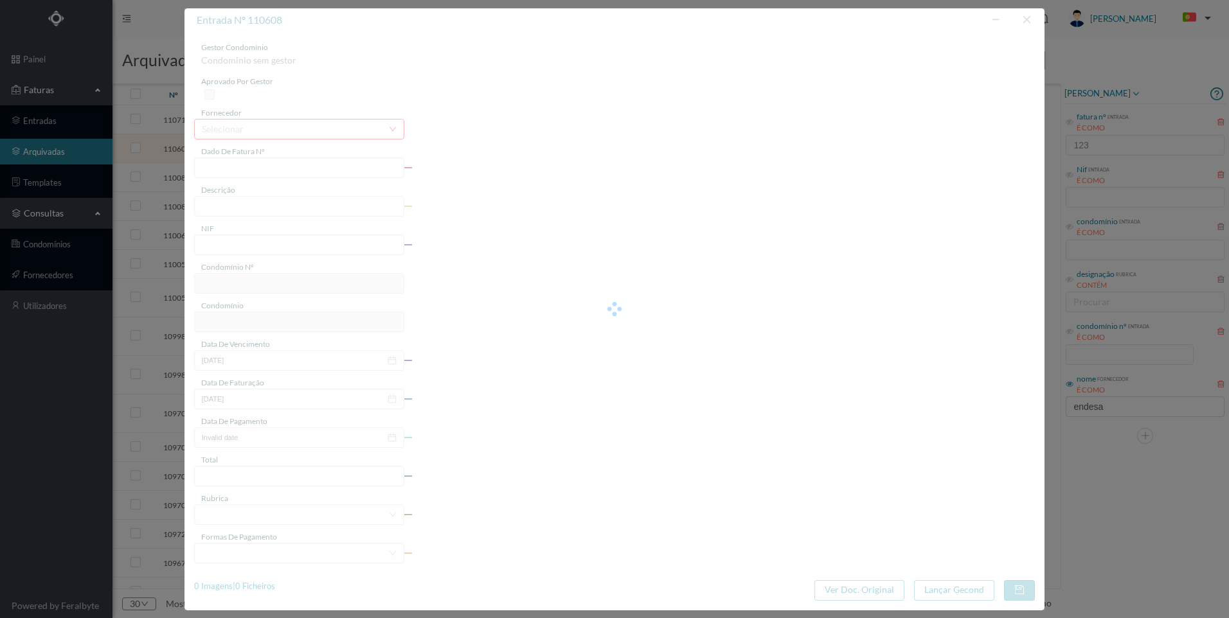
type input "[DATE]"
type input "121.01"
type input "735"
type input "ED. [STREET_ADDRESS]"
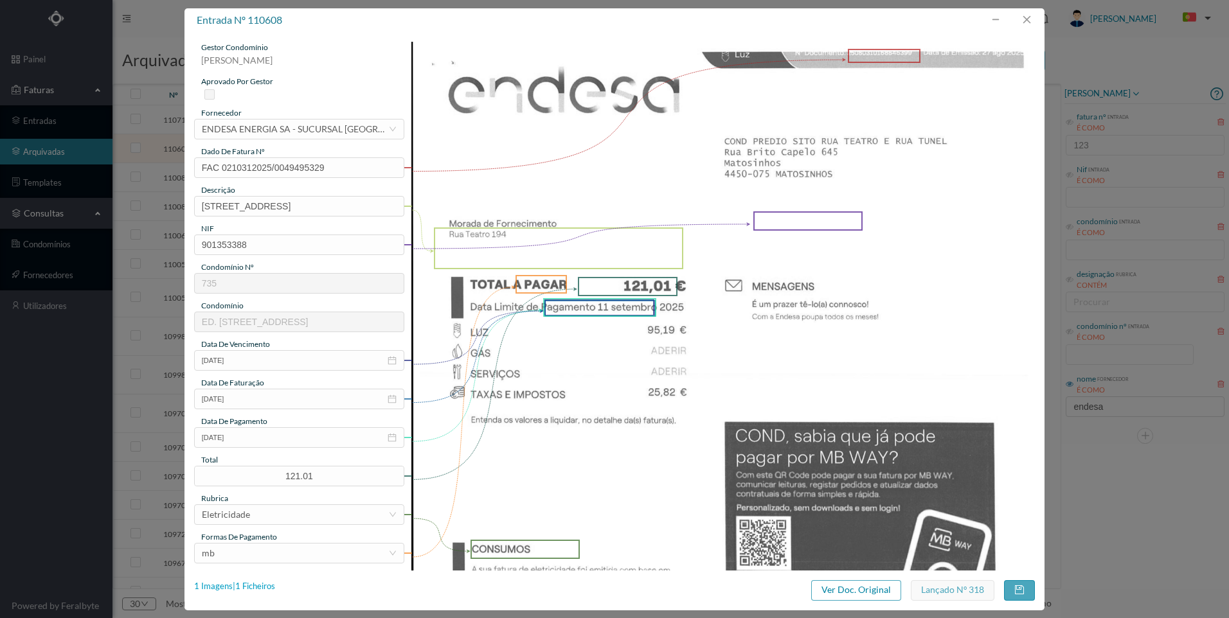
click at [267, 580] on div "1 Imagens | 1 Ficheiros" at bounding box center [234, 586] width 81 height 13
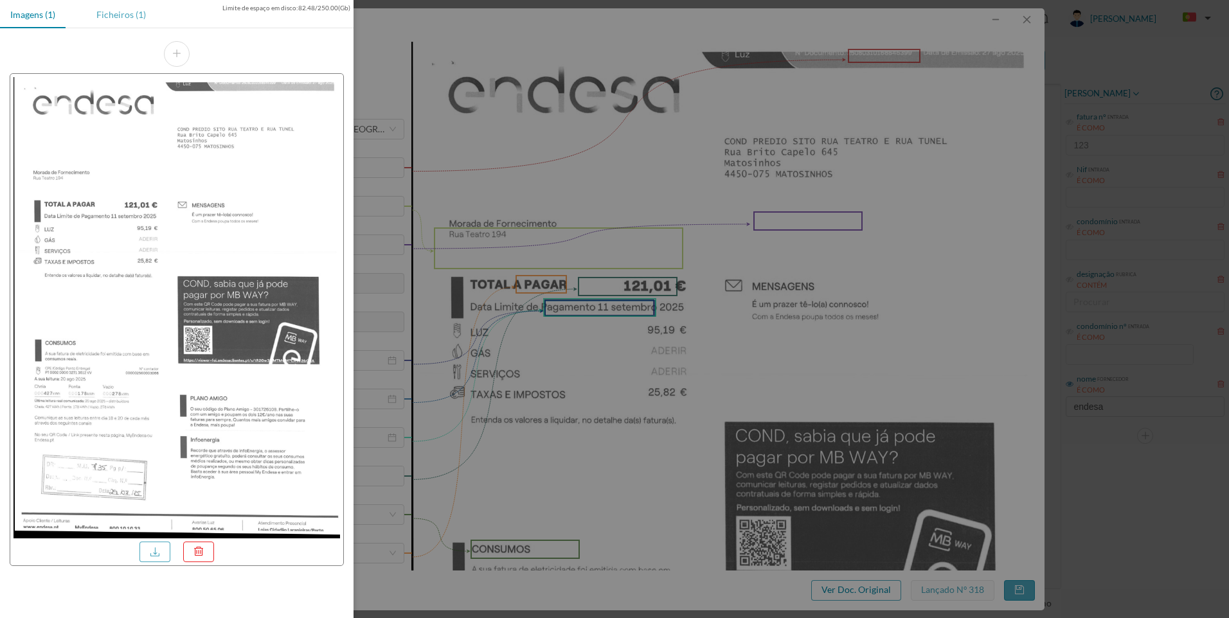
click at [136, 10] on div "Ficheiros (1)" at bounding box center [121, 14] width 70 height 29
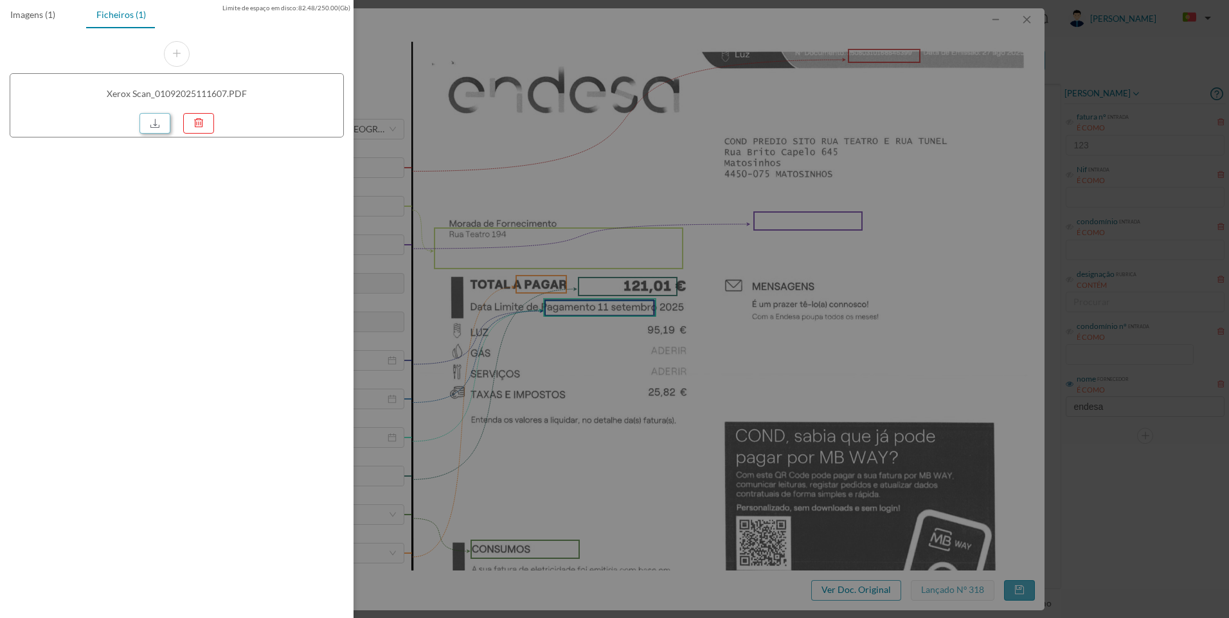
drag, startPoint x: 154, startPoint y: 120, endPoint x: 149, endPoint y: 156, distance: 36.4
click at [154, 121] on link at bounding box center [154, 123] width 31 height 21
click at [985, 292] on div at bounding box center [614, 309] width 1229 height 618
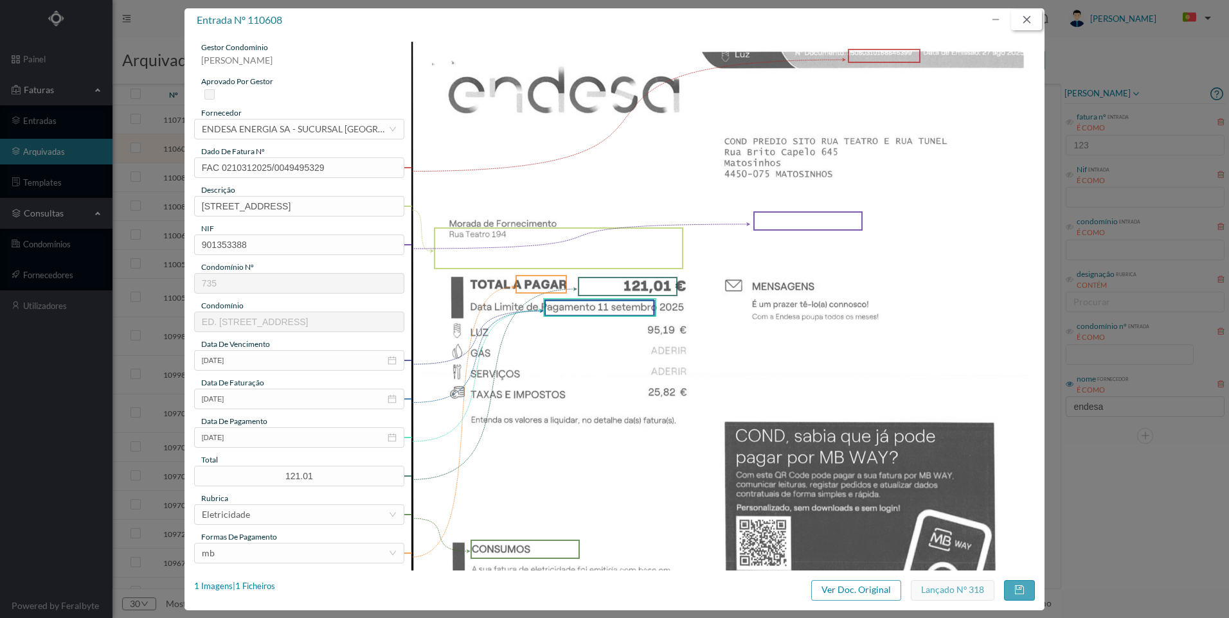
drag, startPoint x: 1022, startPoint y: 24, endPoint x: 1021, endPoint y: 31, distance: 7.2
click at [1022, 27] on button "button" at bounding box center [1026, 20] width 31 height 21
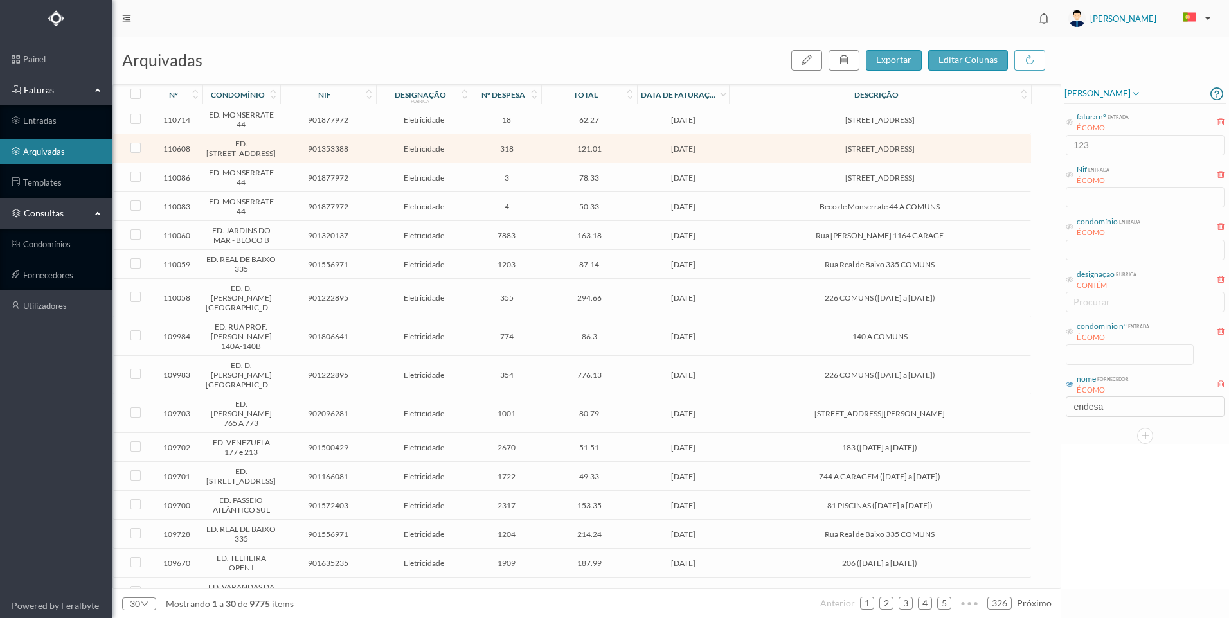
click at [755, 240] on span "Rua [PERSON_NAME] 1164 GARAGE" at bounding box center [879, 236] width 295 height 10
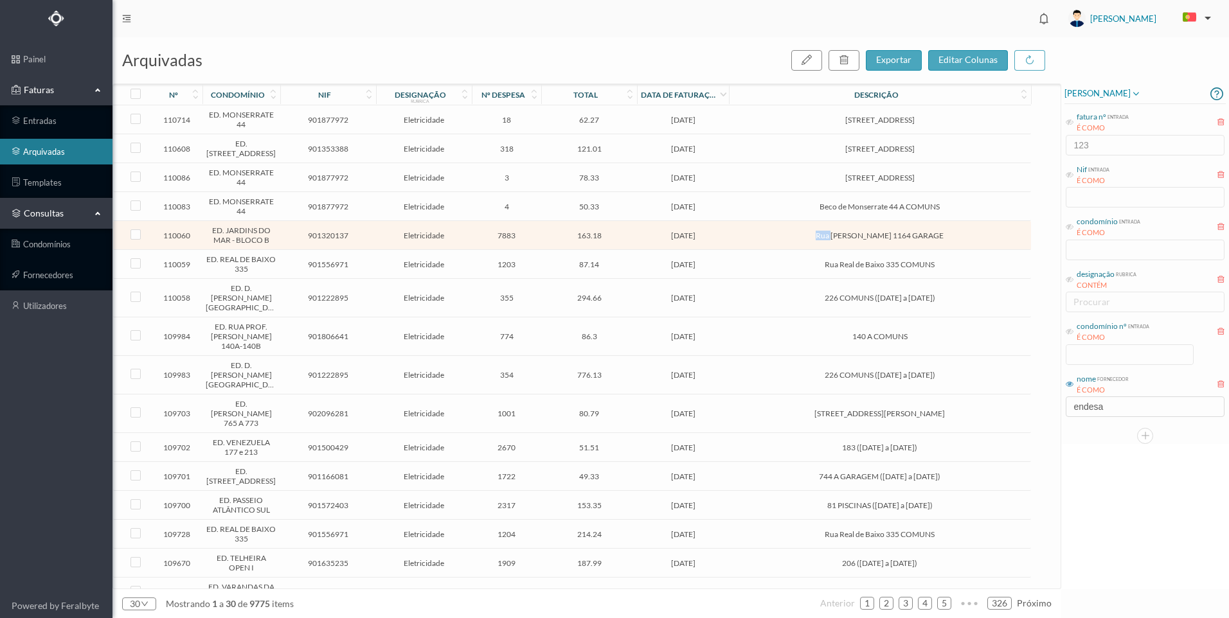
click at [755, 240] on span "Rua [PERSON_NAME] 1164 GARAGE" at bounding box center [879, 236] width 295 height 10
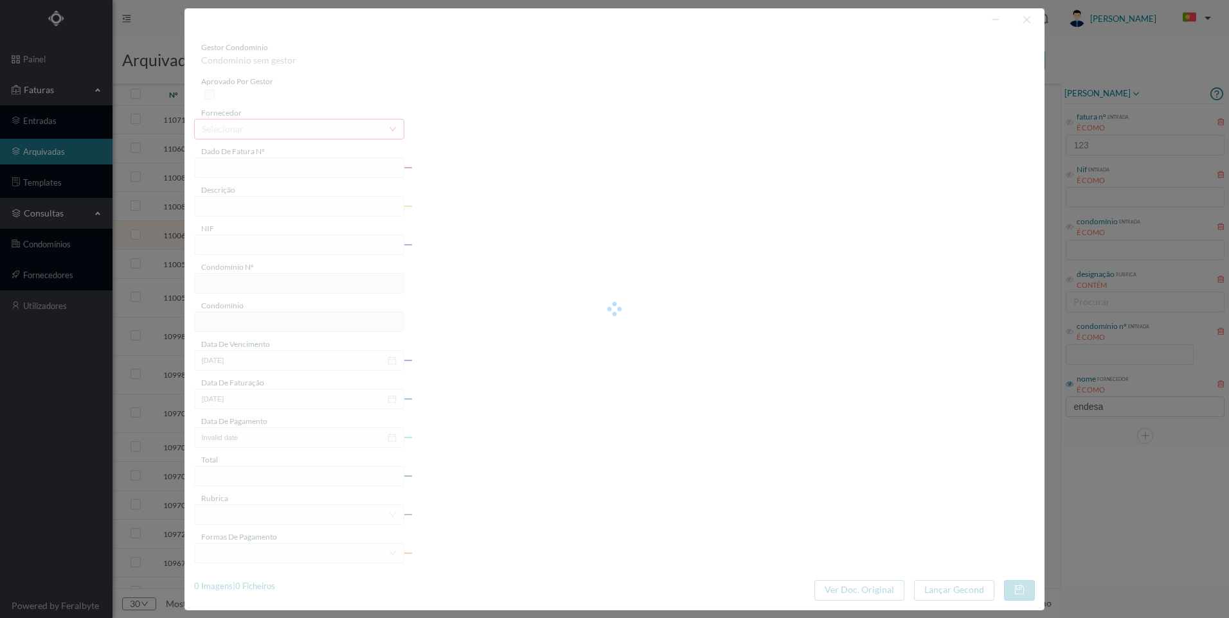
type input "FAC 0250312025/0065426370"
type input "Rua [PERSON_NAME] 1164 GARAGE"
type input "901320137"
type input "[DATE]"
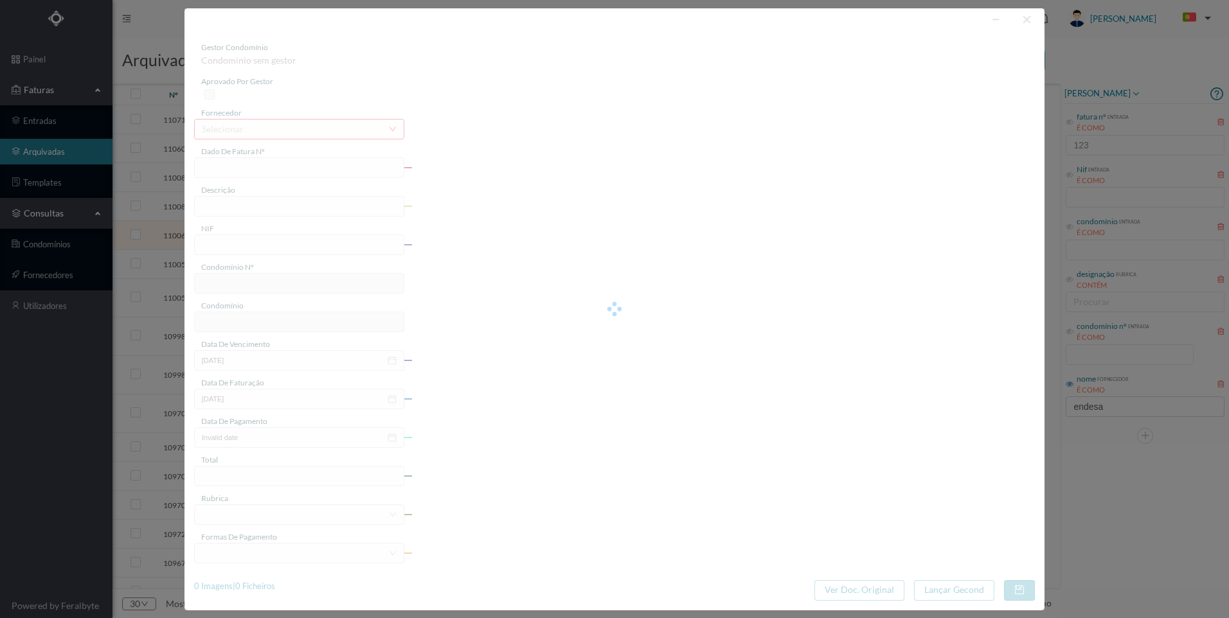
type input "[DATE]"
type input "163.18"
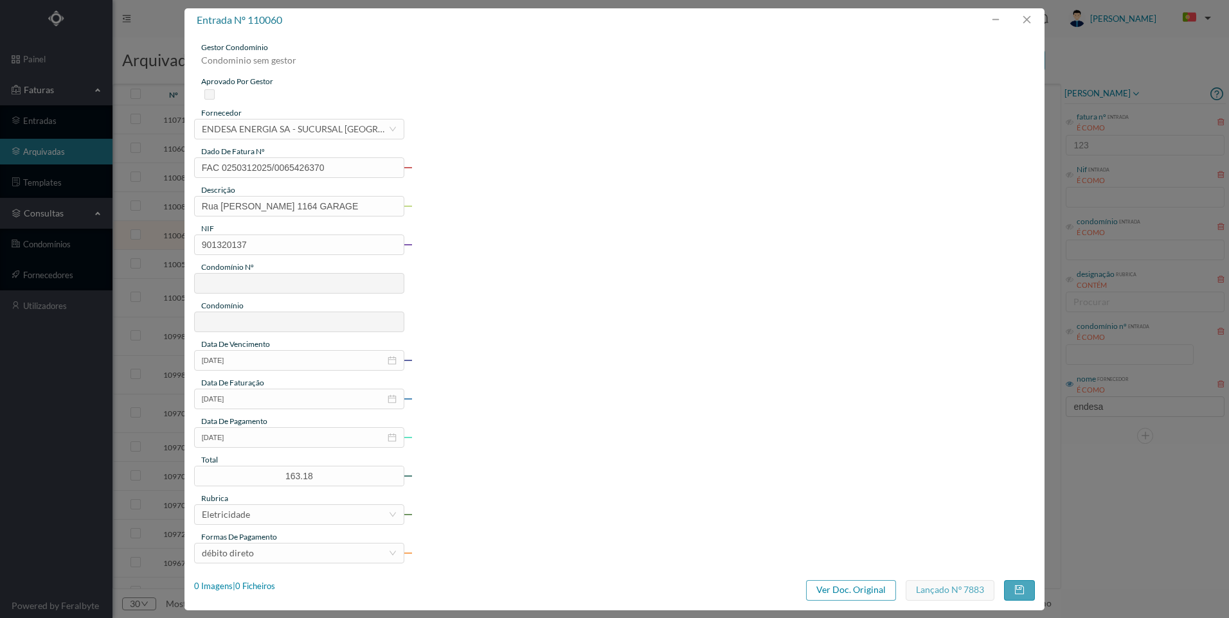
type input "61"
type input "ED. JARDINS DO MAR - BLOCO B"
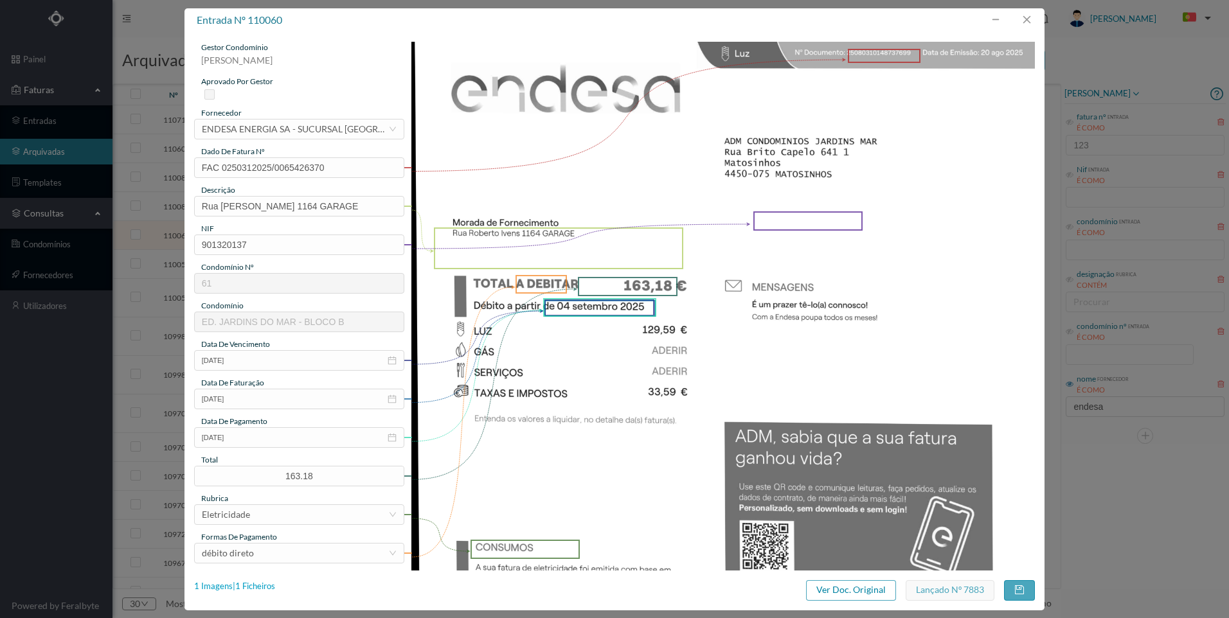
click at [266, 591] on div "1 Imagens | 1 Ficheiros" at bounding box center [234, 586] width 81 height 13
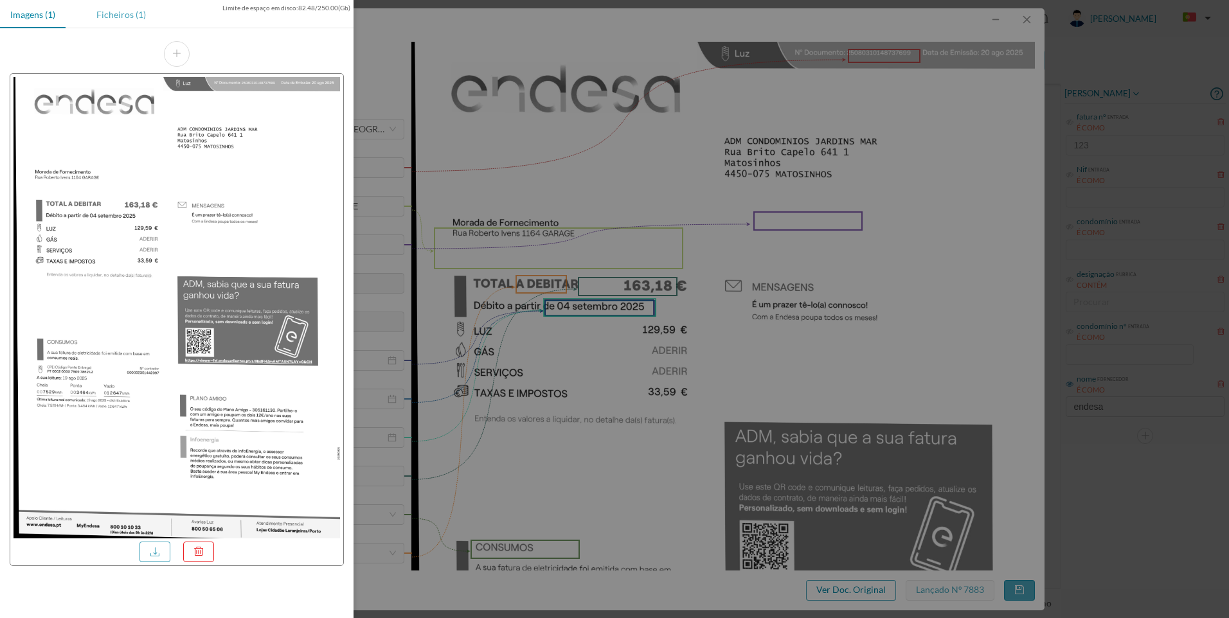
click at [128, 19] on div "Ficheiros (1)" at bounding box center [121, 14] width 70 height 29
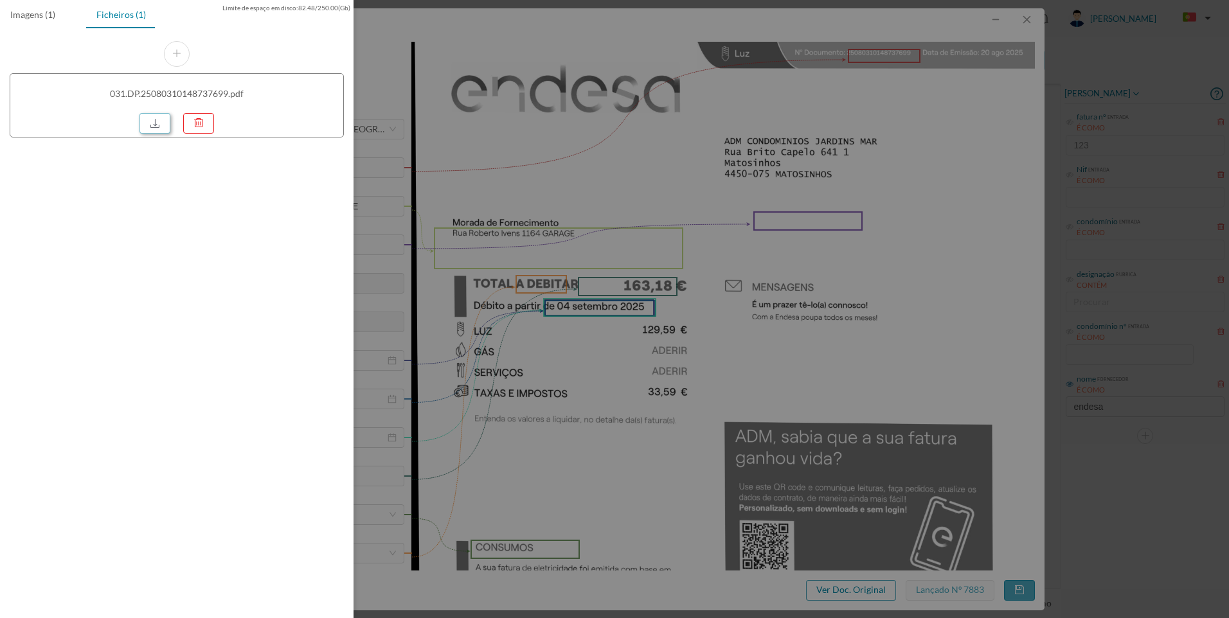
drag, startPoint x: 159, startPoint y: 123, endPoint x: 159, endPoint y: 132, distance: 9.0
click at [159, 124] on link at bounding box center [154, 123] width 31 height 21
click at [796, 255] on div at bounding box center [614, 309] width 1229 height 618
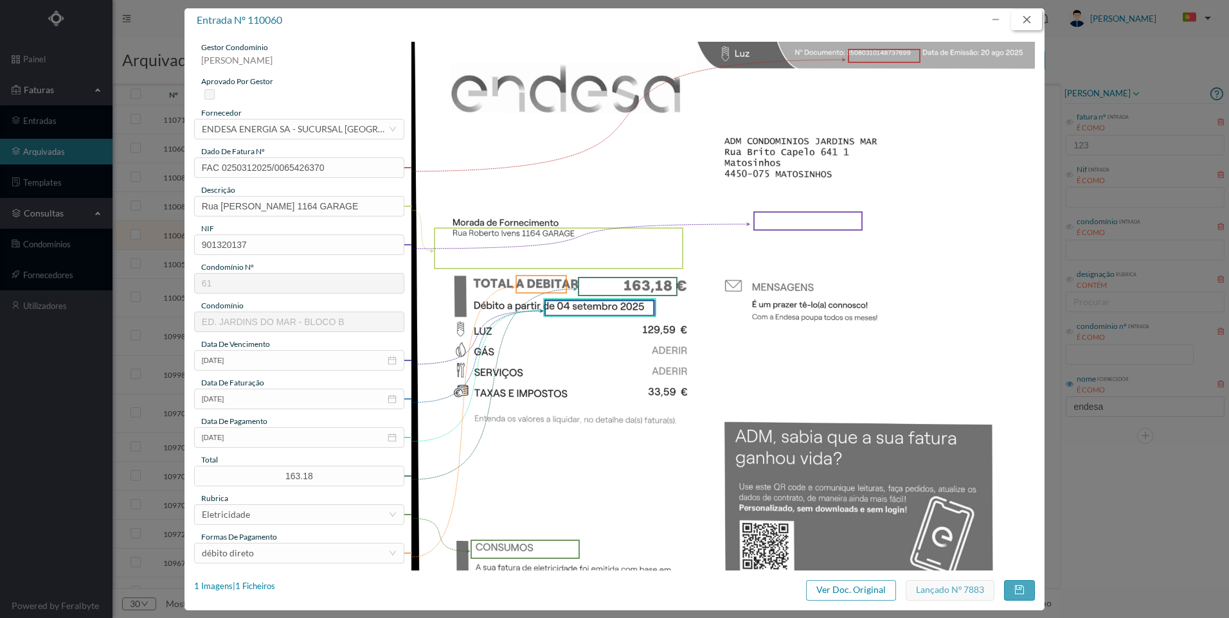
click at [1025, 22] on button "button" at bounding box center [1026, 20] width 31 height 21
